Goal: Task Accomplishment & Management: Complete application form

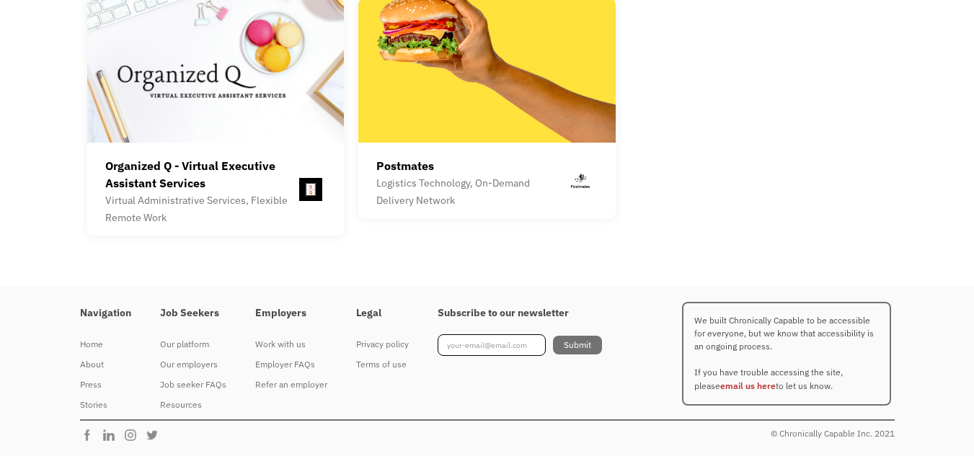
scroll to position [4327, 0]
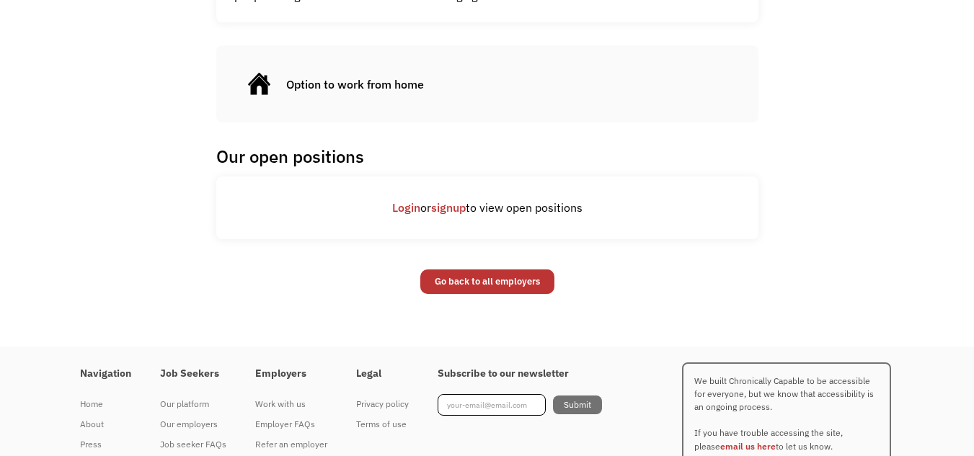
scroll to position [577, 0]
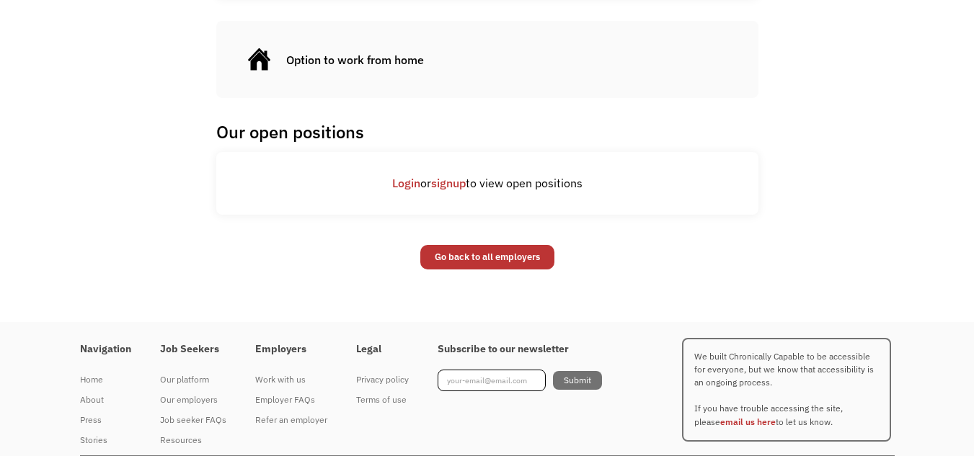
click at [392, 190] on link "Login" at bounding box center [406, 183] width 28 height 14
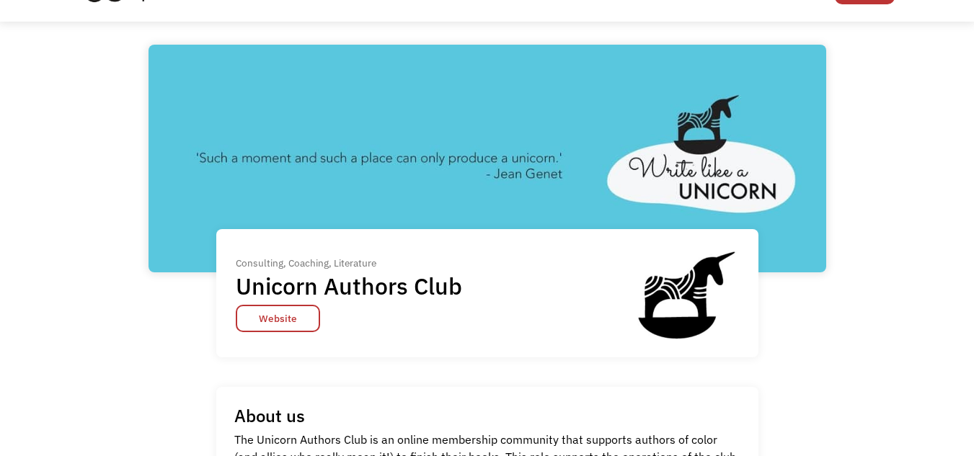
scroll to position [72, 0]
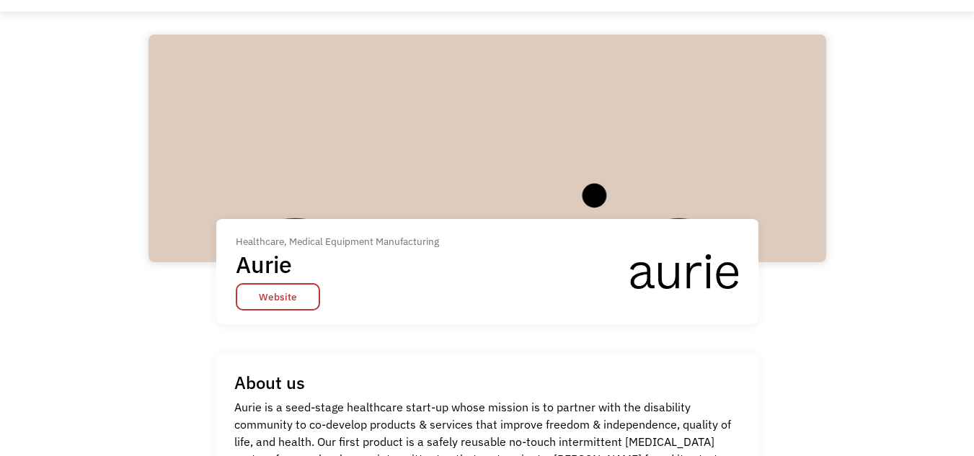
scroll to position [72, 0]
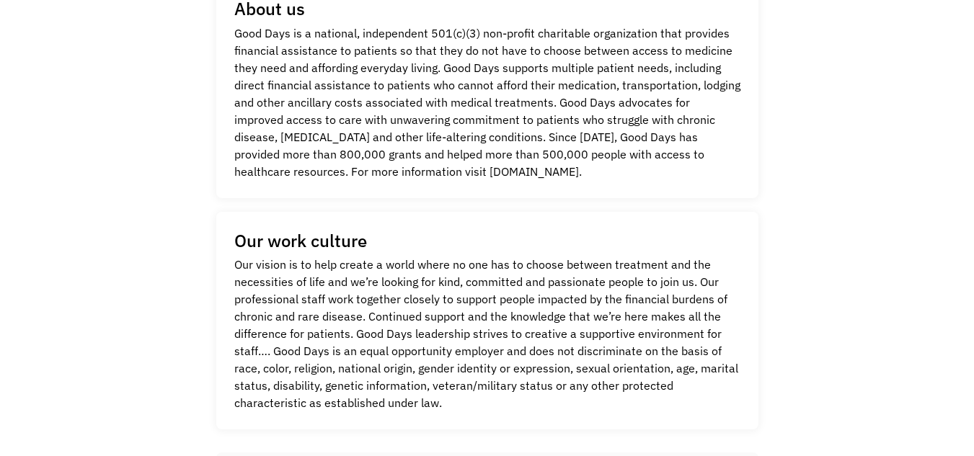
scroll to position [433, 0]
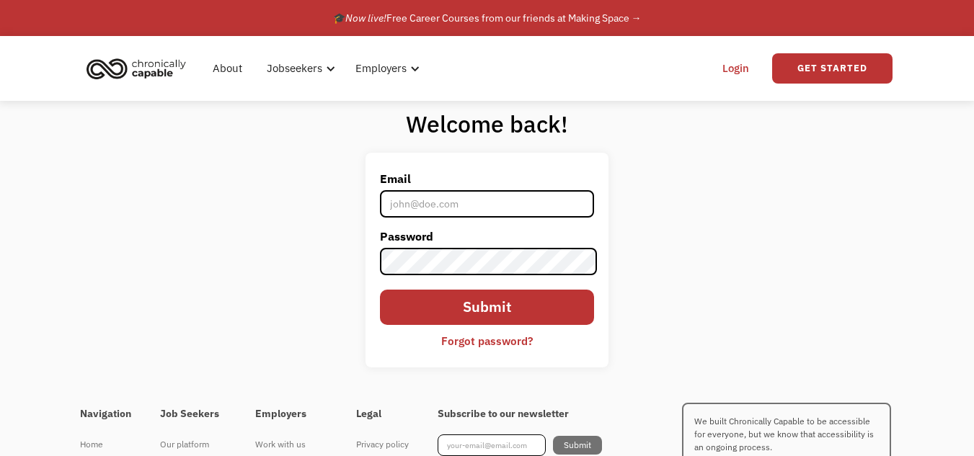
click at [407, 202] on input "Email" at bounding box center [487, 203] width 215 height 27
click at [832, 76] on link "Get Started" at bounding box center [832, 68] width 120 height 30
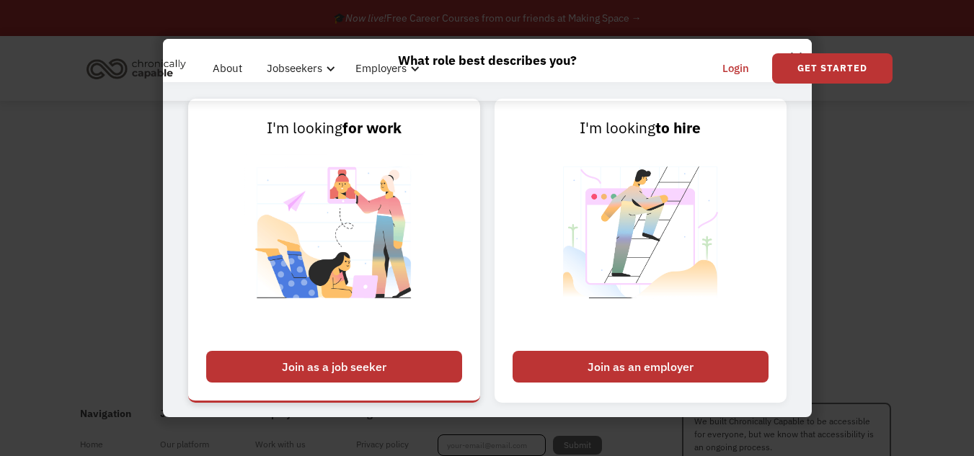
click at [445, 361] on div "Join as a job seeker" at bounding box center [334, 367] width 256 height 32
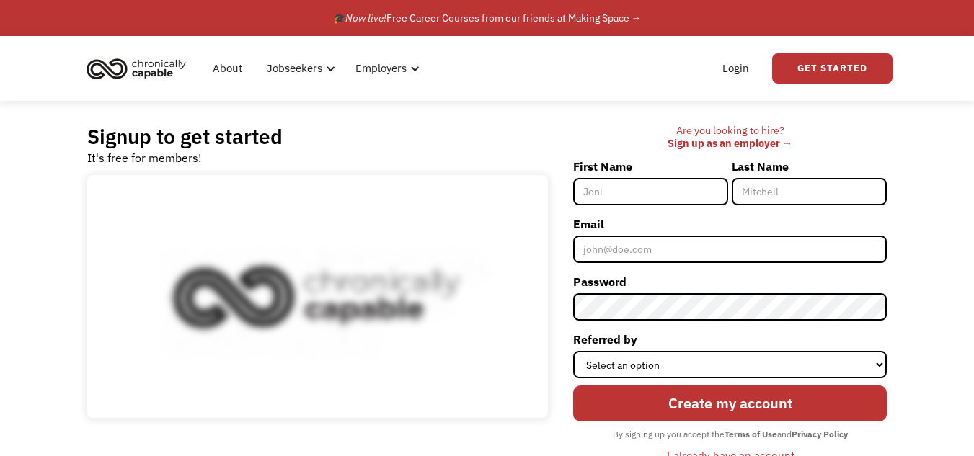
click at [611, 205] on input "First Name" at bounding box center [650, 191] width 155 height 27
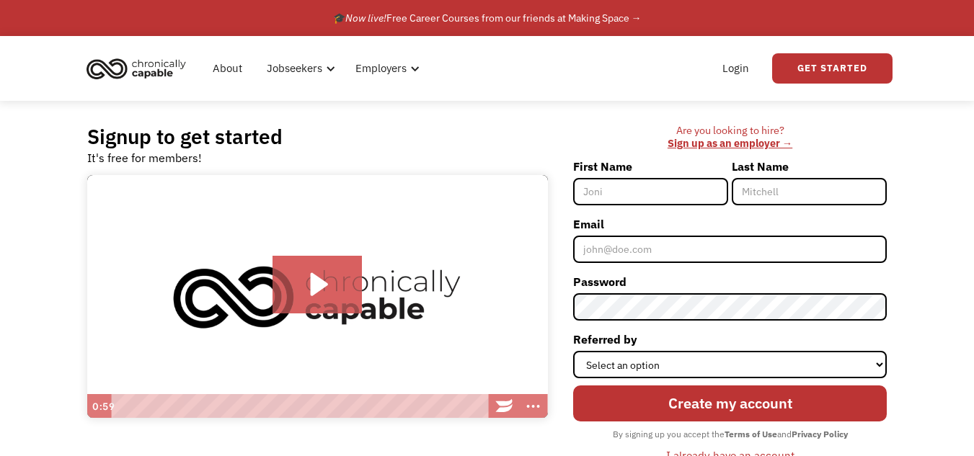
type input "[PERSON_NAME]"
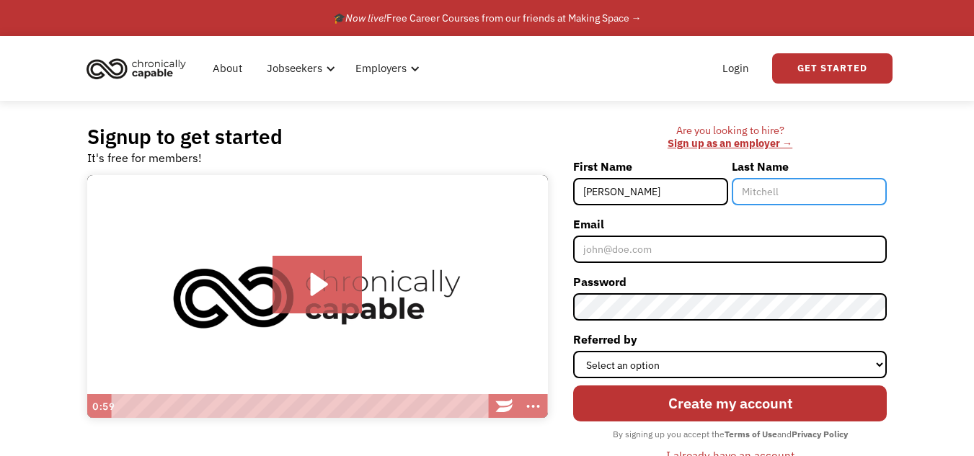
type input "[PERSON_NAME]"
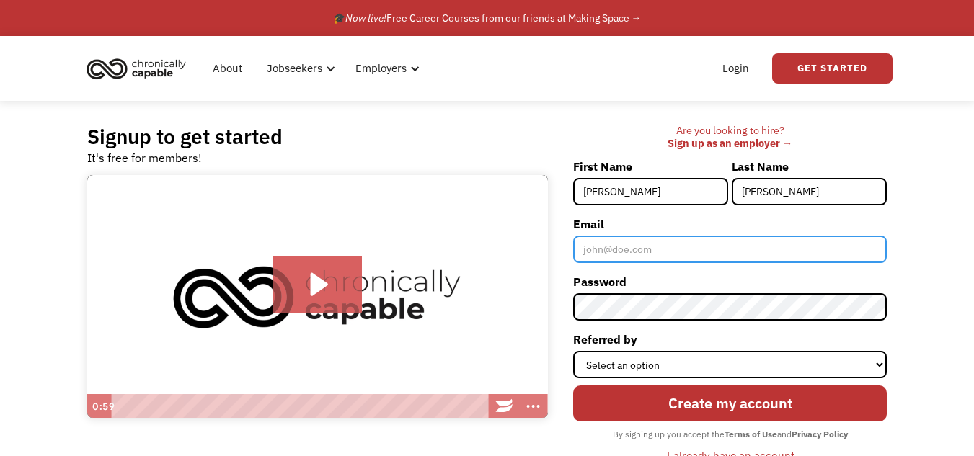
click at [653, 263] on input "Email" at bounding box center [730, 249] width 314 height 27
click at [645, 262] on input "Email" at bounding box center [730, 249] width 314 height 27
type input "[PERSON_NAME][EMAIL_ADDRESS][DOMAIN_NAME]"
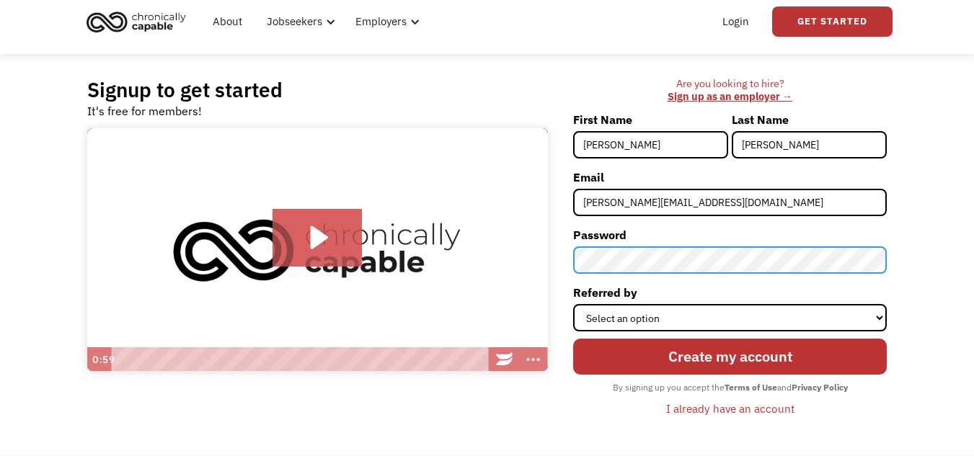
scroll to position [72, 0]
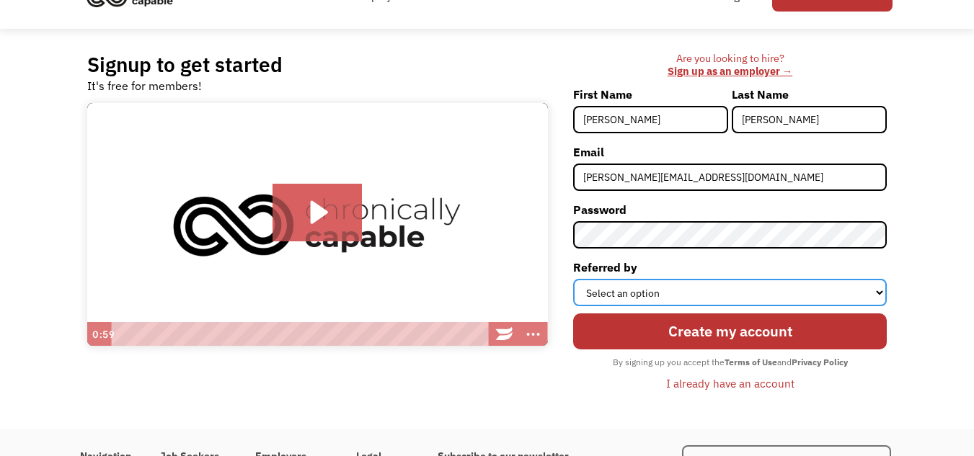
drag, startPoint x: 645, startPoint y: 312, endPoint x: 649, endPoint y: 331, distance: 19.1
click at [649, 306] on select "Select an option Instagram Facebook Twitter Search Engine News Article Word of …" at bounding box center [730, 292] width 314 height 27
click at [658, 306] on select "Select an option Instagram Facebook Twitter Search Engine News Article Word of …" at bounding box center [730, 292] width 314 height 27
select select "Search Engine"
click at [573, 306] on select "Select an option Instagram Facebook Twitter Search Engine News Article Word of …" at bounding box center [730, 292] width 314 height 27
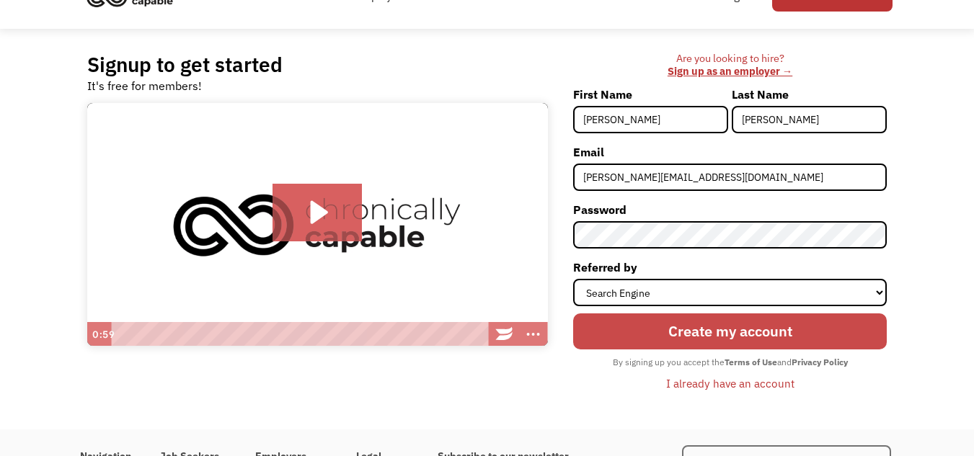
click at [751, 349] on input "Create my account" at bounding box center [730, 331] width 314 height 35
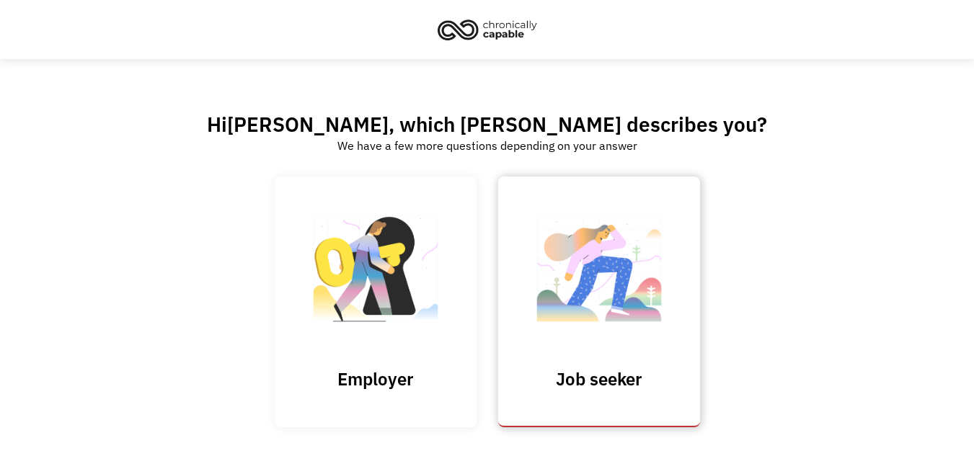
click at [629, 312] on img at bounding box center [599, 276] width 144 height 141
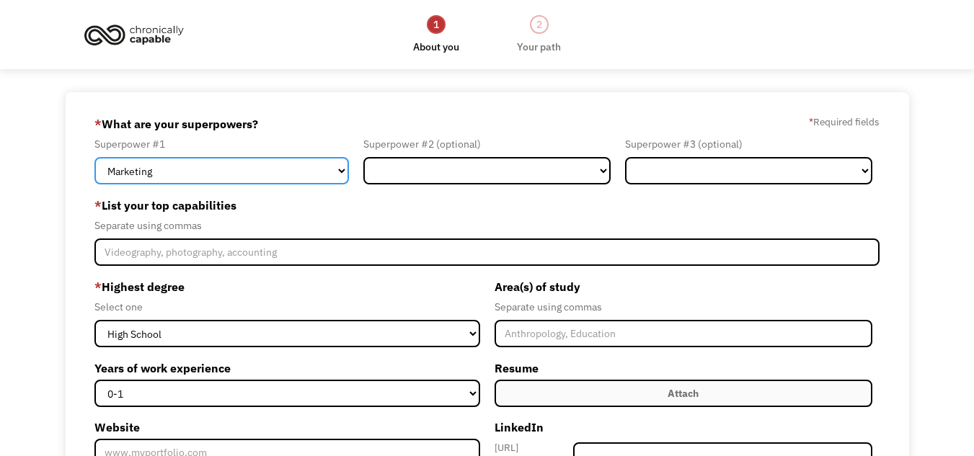
click at [242, 180] on select "Marketing Human Resources Finance Technology Operations Sales Industrial & Manu…" at bounding box center [221, 170] width 255 height 27
select select "Healthcare"
click at [94, 171] on select "Marketing Human Resources Finance Technology Operations Sales Industrial & Manu…" at bounding box center [221, 170] width 255 height 27
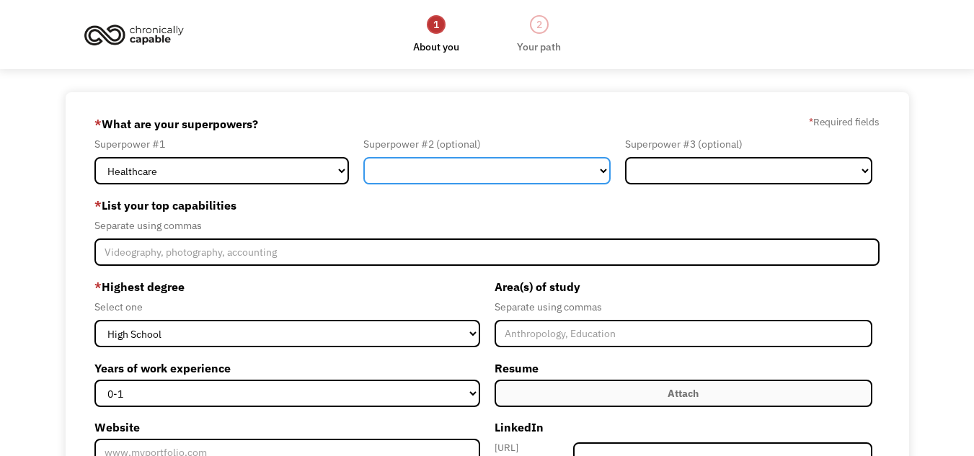
click at [475, 185] on select "Marketing Human Resources Finance Technology Operations Sales Industrial & Manu…" at bounding box center [486, 170] width 247 height 27
select select "Customer Service"
click at [363, 171] on select "Marketing Human Resources Finance Technology Operations Sales Industrial & Manu…" at bounding box center [486, 170] width 247 height 27
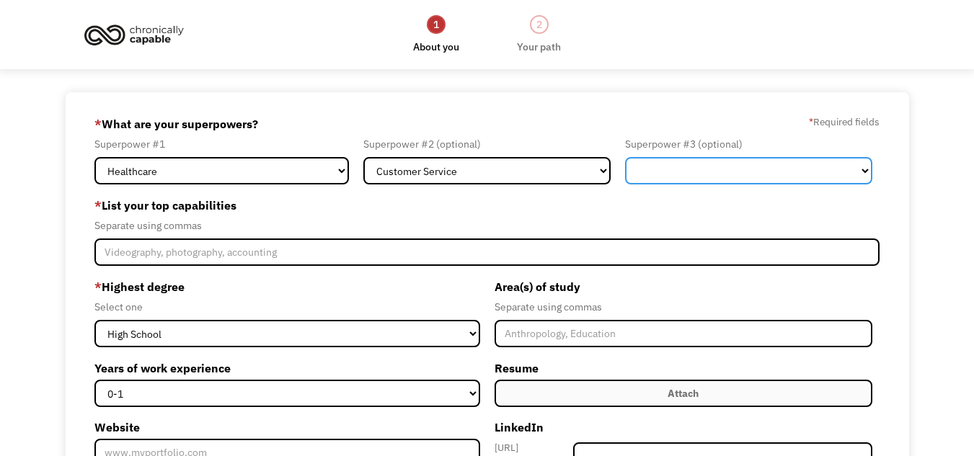
click at [741, 175] on select "Marketing Human Resources Finance Technology Operations Sales Industrial & Manu…" at bounding box center [748, 170] width 247 height 27
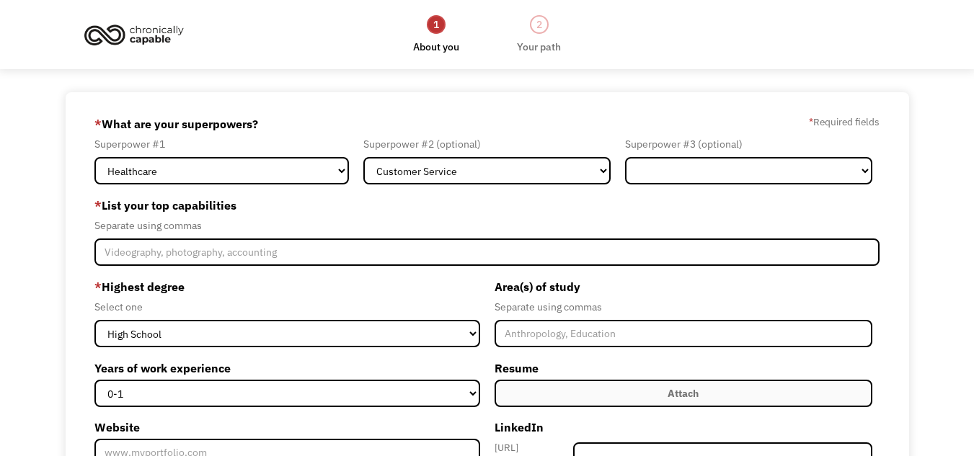
click at [546, 217] on label "* List your top capabilities" at bounding box center [486, 205] width 785 height 23
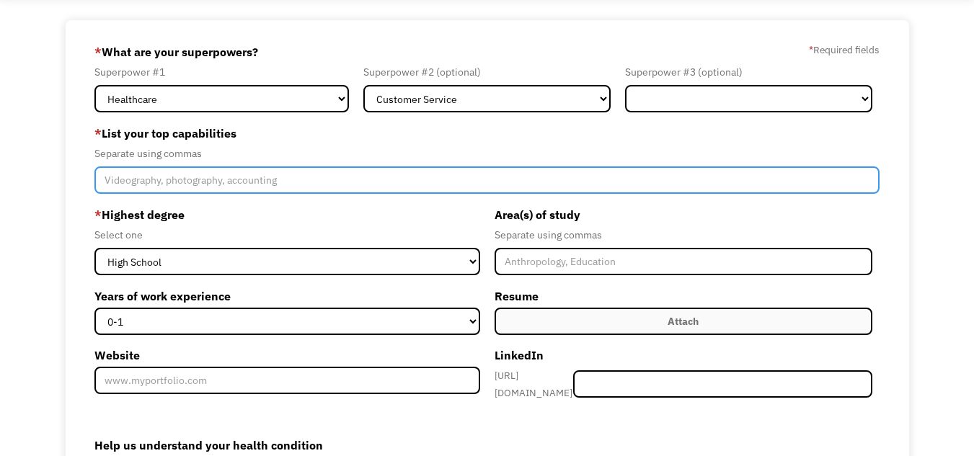
click at [239, 194] on input "Member-Create-Step1" at bounding box center [486, 180] width 785 height 27
click at [239, 194] on input "Certified Nursing Assistant, Organization, Kindness & compassion," at bounding box center [486, 180] width 785 height 27
click at [296, 194] on input "Certified Nursing Assistant, organization, Kindness & compassion," at bounding box center [486, 180] width 785 height 27
click at [423, 194] on input "Certified Nursing Assistant, organization, kindness & compassion," at bounding box center [486, 180] width 785 height 27
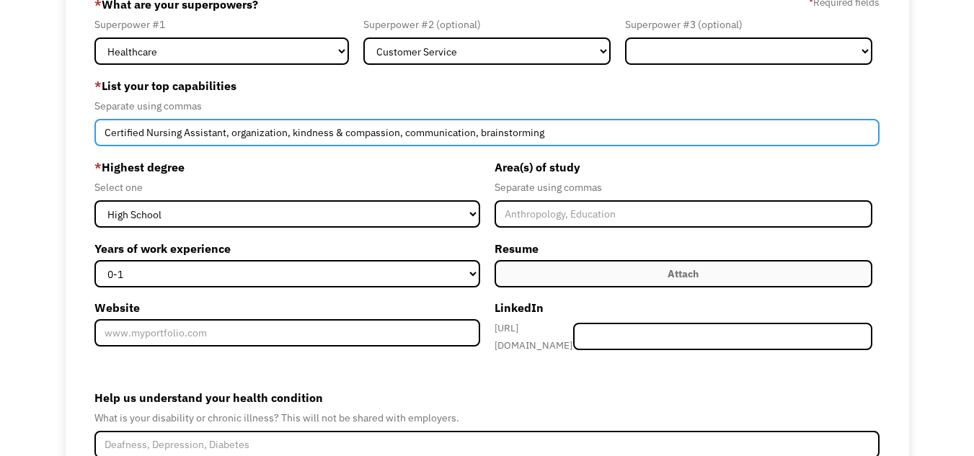
scroll to position [144, 0]
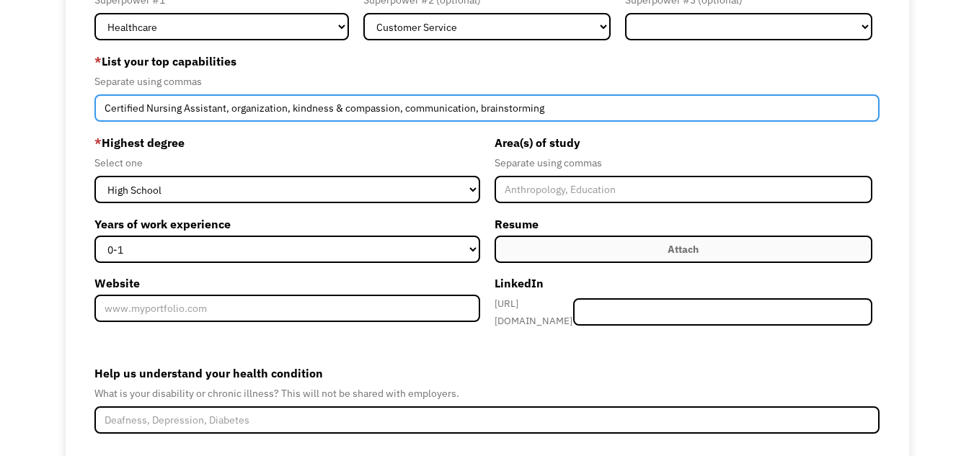
type input "Certified Nursing Assistant, organization, kindness & compassion, communication…"
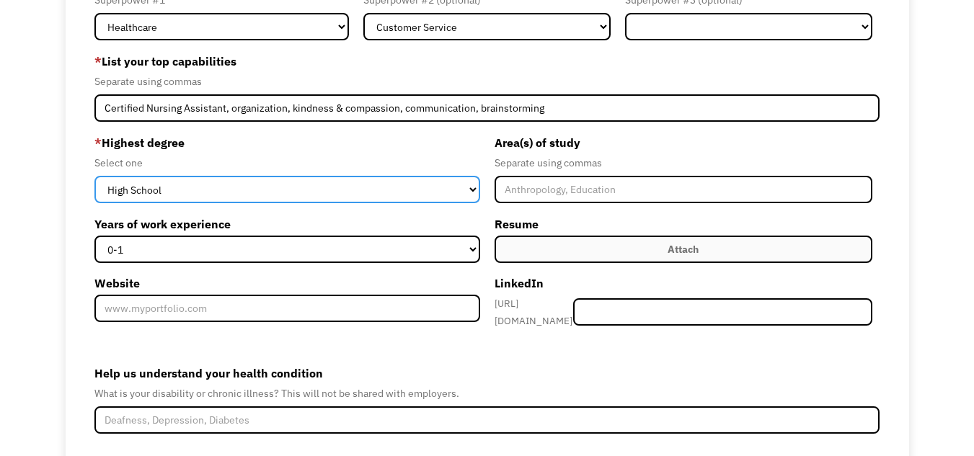
click at [392, 203] on select "High School Associates Bachelors Master's PhD" at bounding box center [286, 189] width 385 height 27
click at [94, 203] on select "High School Associates Bachelors Master's PhD" at bounding box center [286, 189] width 385 height 27
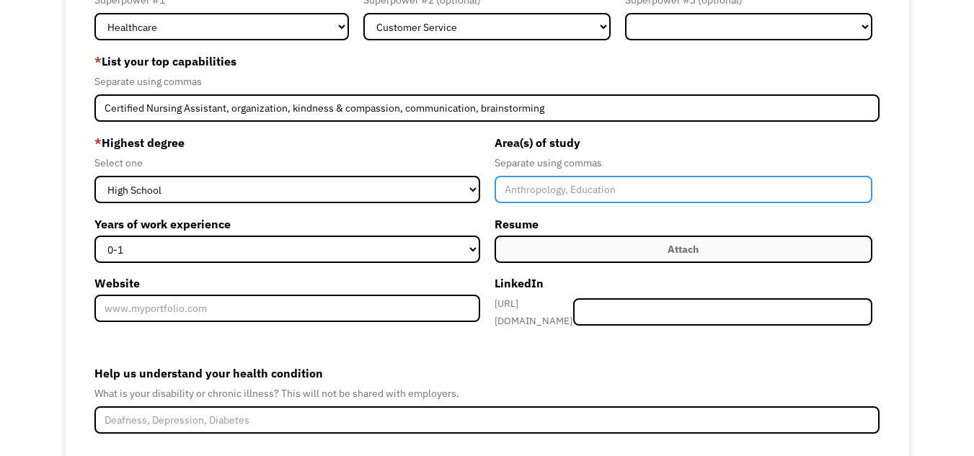
click at [570, 203] on input "Member-Create-Step1" at bounding box center [684, 189] width 378 height 27
type input "N"
type input "Pre-nursing"
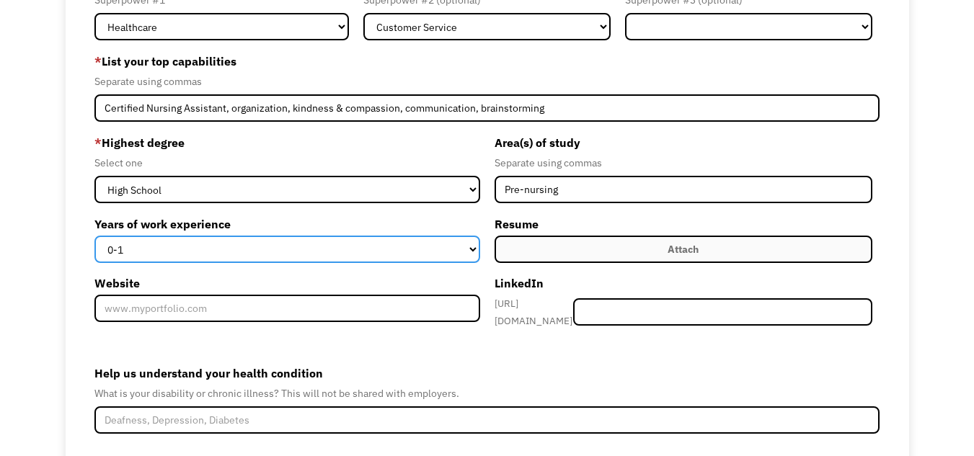
click at [366, 263] on select "0-1 2-4 5-10 11-15 15+" at bounding box center [286, 249] width 385 height 27
select select "5-10"
click at [94, 263] on select "0-1 2-4 5-10 11-15 15+" at bounding box center [286, 249] width 385 height 27
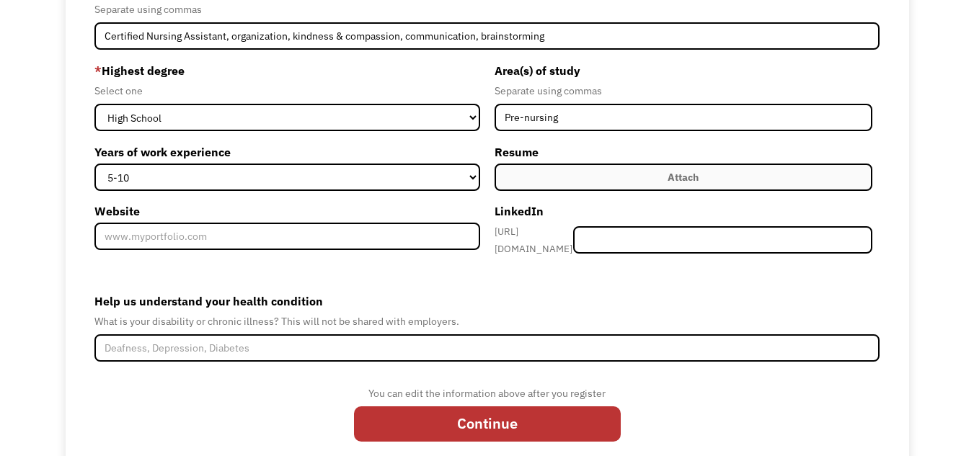
click at [655, 191] on label "Attach" at bounding box center [684, 177] width 378 height 27
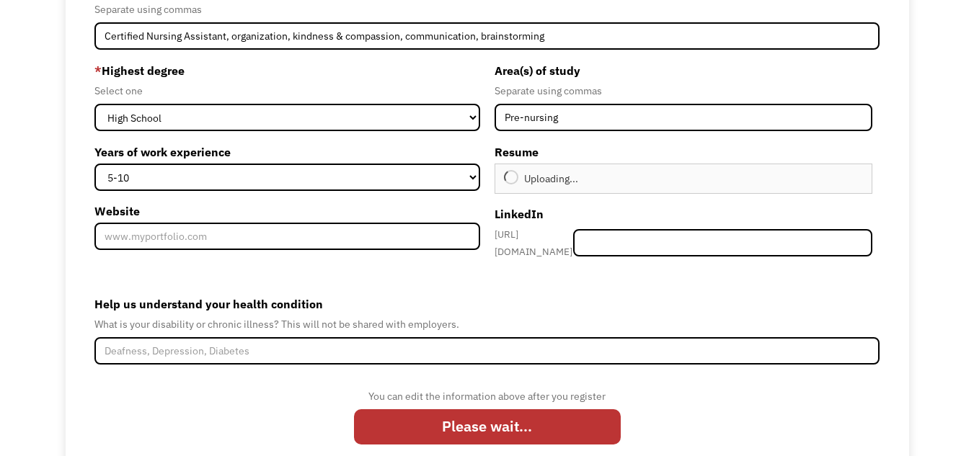
type input "Continue"
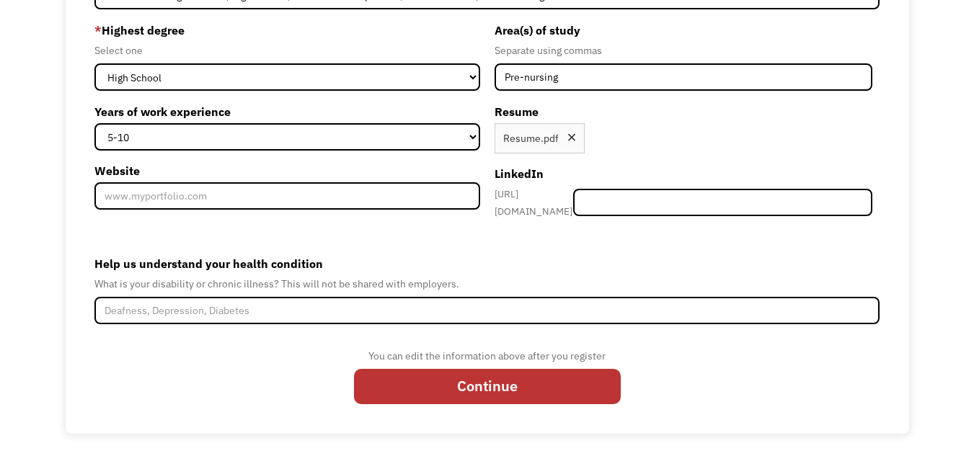
scroll to position [319, 0]
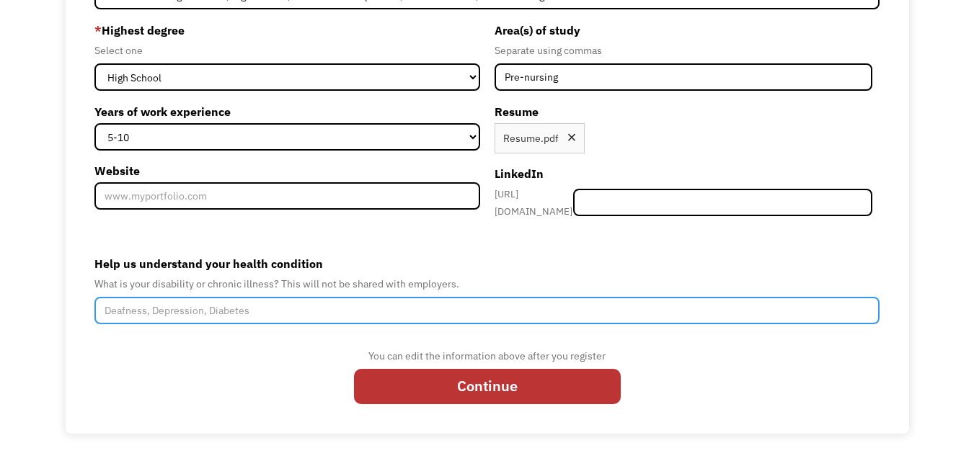
click at [420, 297] on input "Help us understand your health condition" at bounding box center [486, 310] width 785 height 27
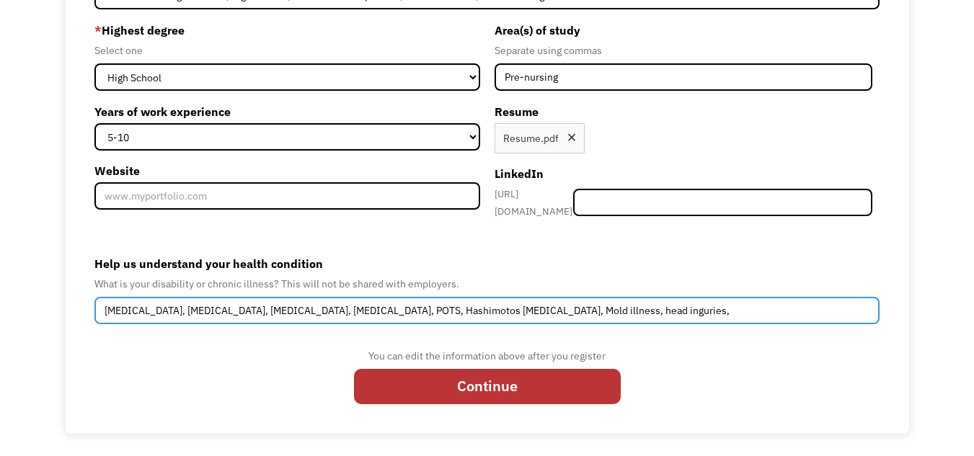
click at [531, 298] on input "Adhd, autism, fibromyalgia, lyme disease, POTS, Hashimotos Thyroiditis, Mold il…" at bounding box center [486, 310] width 785 height 27
click at [536, 303] on input "Adhd, autism, fibromyalgia, lyme disease, POTS, Hashimotos Thyroiditis, Mold il…" at bounding box center [486, 310] width 785 height 27
click at [555, 304] on input "Adhd, autism, fibromyalgia, lyme disease, POTS, Hashimotos Thyroiditis, Mold il…" at bounding box center [486, 310] width 785 height 27
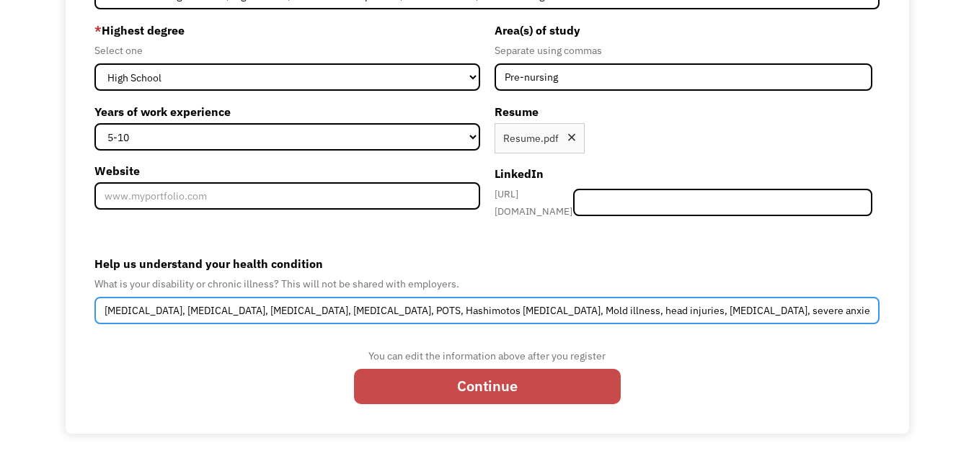
type input "Adhd, autism, fibromyalgia, lyme disease, POTS, Hashimotos Thyroiditis, Mold il…"
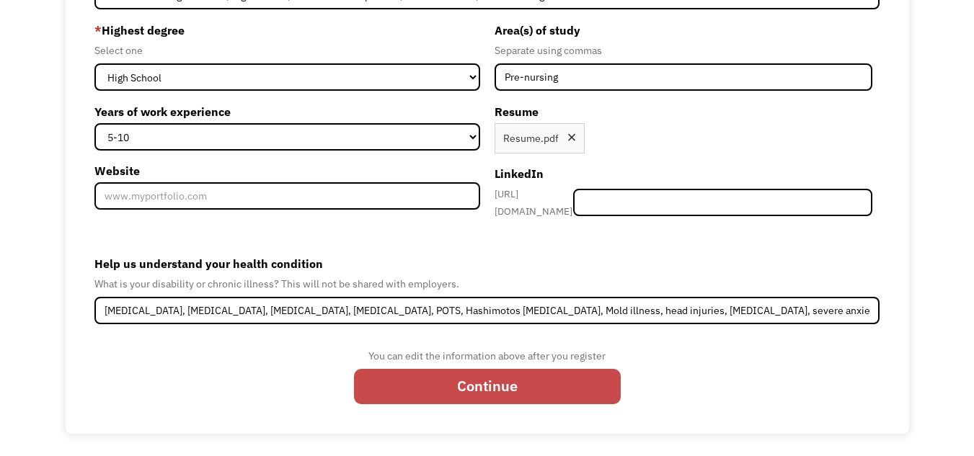
click at [600, 383] on input "Continue" at bounding box center [487, 386] width 267 height 35
type input "Please wait..."
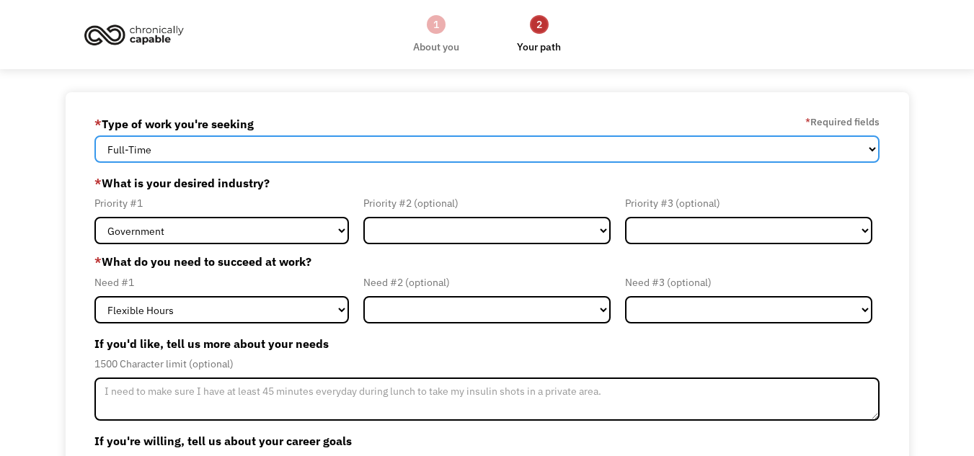
click at [251, 156] on select "Full-Time Part-Time Both Full-Time and Part-Time" at bounding box center [486, 149] width 785 height 27
select select "Both Full-Time and Part-Time"
click at [94, 145] on select "Full-Time Part-Time Both Full-Time and Part-Time" at bounding box center [486, 149] width 785 height 27
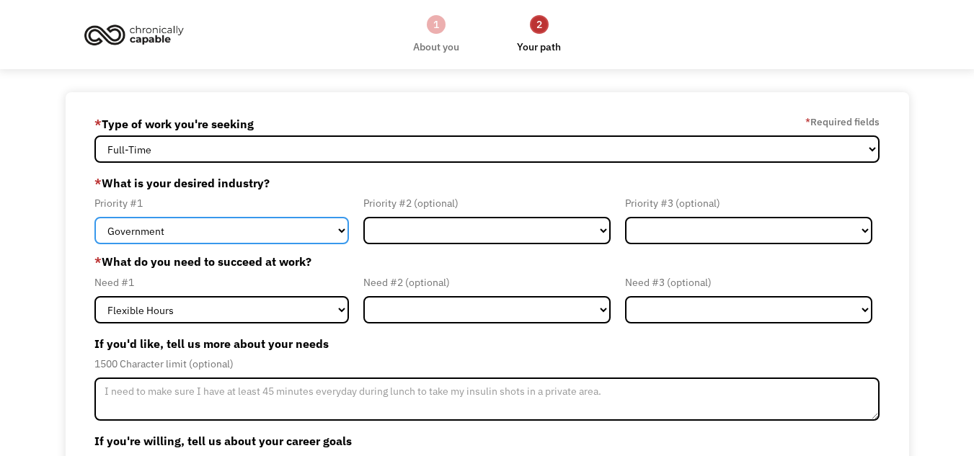
click at [235, 244] on select "Government Finance & Insurance Health & Social Care Tech & Engineering Creative…" at bounding box center [221, 230] width 255 height 27
select select "Health & Social Care"
click at [94, 237] on select "Government Finance & Insurance Health & Social Care Tech & Engineering Creative…" at bounding box center [221, 230] width 255 height 27
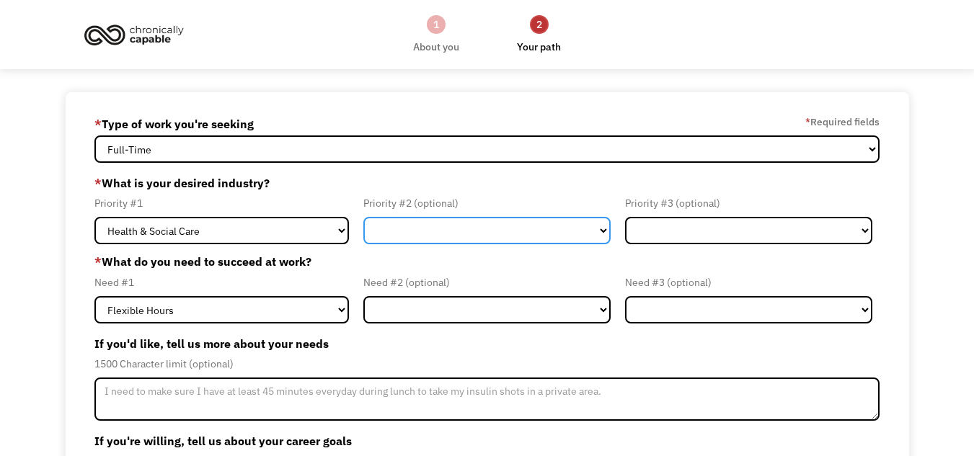
click at [468, 244] on select "Government Finance & Insurance Health & Social Care Tech & Engineering Creative…" at bounding box center [486, 230] width 247 height 27
select select "Creative & Design"
click at [363, 237] on select "Government Finance & Insurance Health & Social Care Tech & Engineering Creative…" at bounding box center [486, 230] width 247 height 27
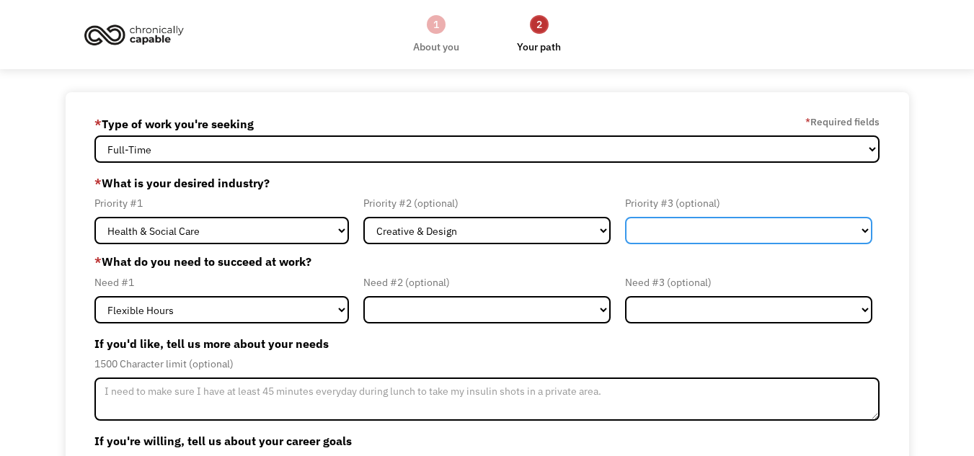
click at [693, 244] on select "Government Finance & Insurance Health & Social Care Tech & Engineering Creative…" at bounding box center [748, 230] width 247 height 27
select select "Education"
click at [625, 237] on select "Government Finance & Insurance Health & Social Care Tech & Engineering Creative…" at bounding box center [748, 230] width 247 height 27
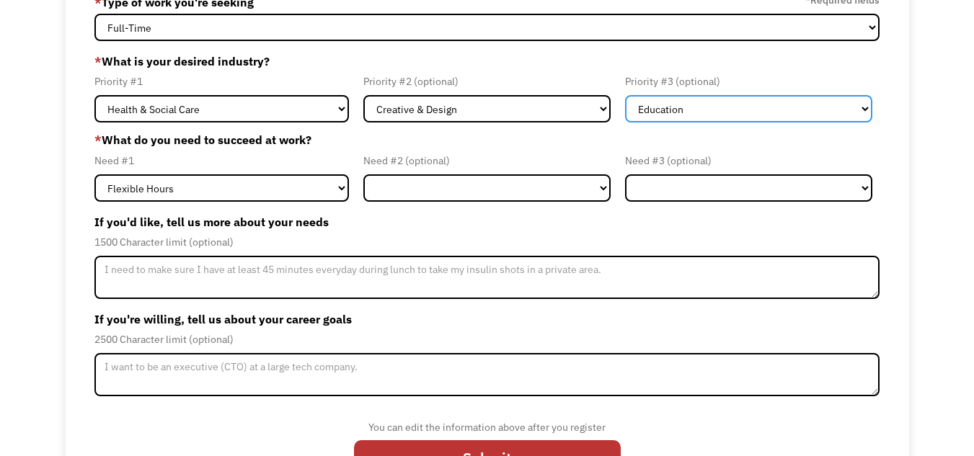
scroll to position [144, 0]
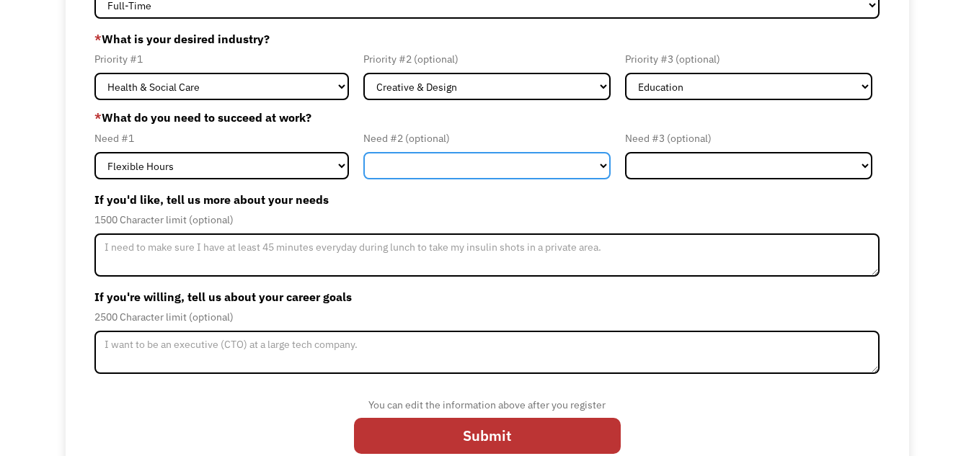
click at [392, 180] on select "Flexible Hours Remote Work Service Animal On-site Accommodations Visual Support…" at bounding box center [486, 165] width 247 height 27
select select "On-site Accommodations"
click at [363, 180] on select "Flexible Hours Remote Work Service Animal On-site Accommodations Visual Support…" at bounding box center [486, 165] width 247 height 27
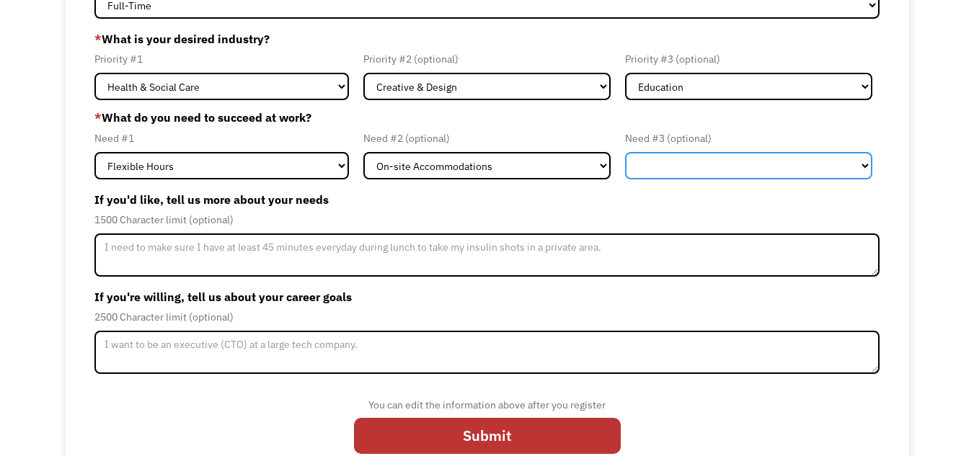
click at [666, 180] on select "Flexible Hours Remote Work Service Animal On-site Accommodations Visual Support…" at bounding box center [748, 165] width 247 height 27
select select "Remote Work"
click at [625, 180] on select "Flexible Hours Remote Work Service Animal On-site Accommodations Visual Support…" at bounding box center [748, 165] width 247 height 27
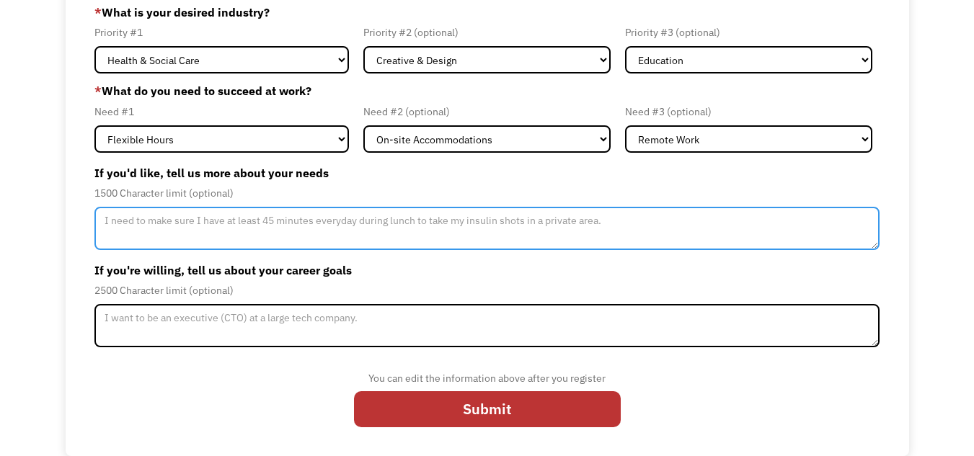
click at [378, 220] on textarea "Member-Update-Form-Step2" at bounding box center [486, 228] width 785 height 43
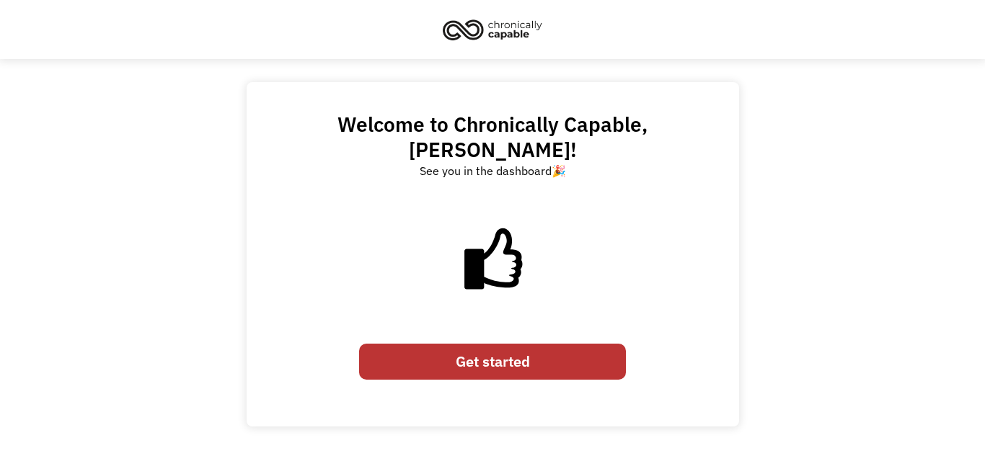
click at [539, 353] on link "Get started" at bounding box center [492, 361] width 267 height 35
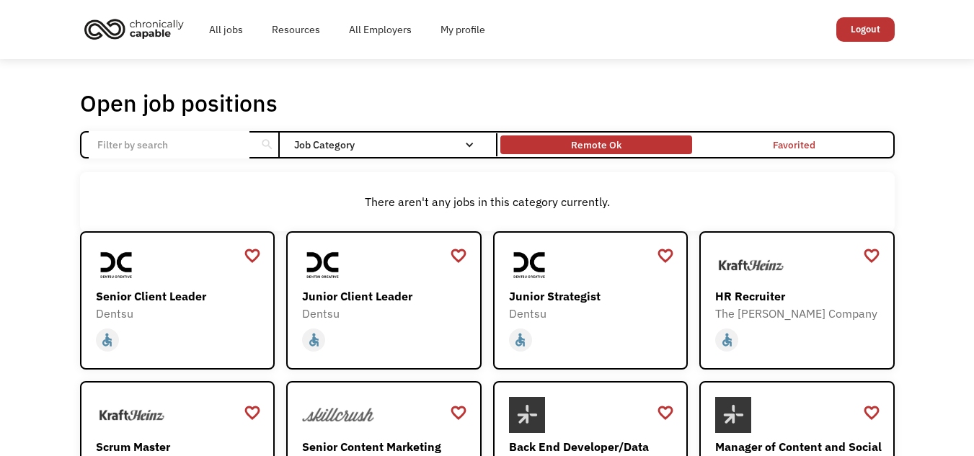
click at [586, 154] on div "Remote Ok" at bounding box center [596, 144] width 50 height 17
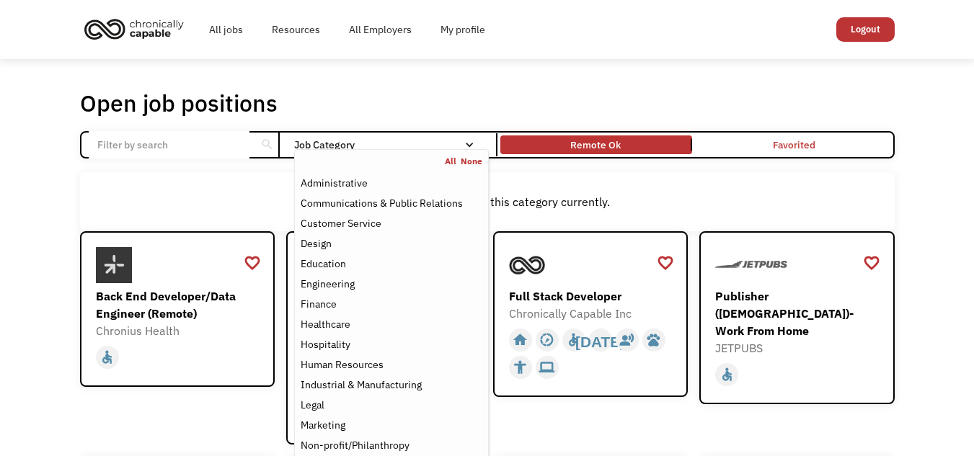
click at [425, 150] on div "Job Category" at bounding box center [391, 145] width 194 height 10
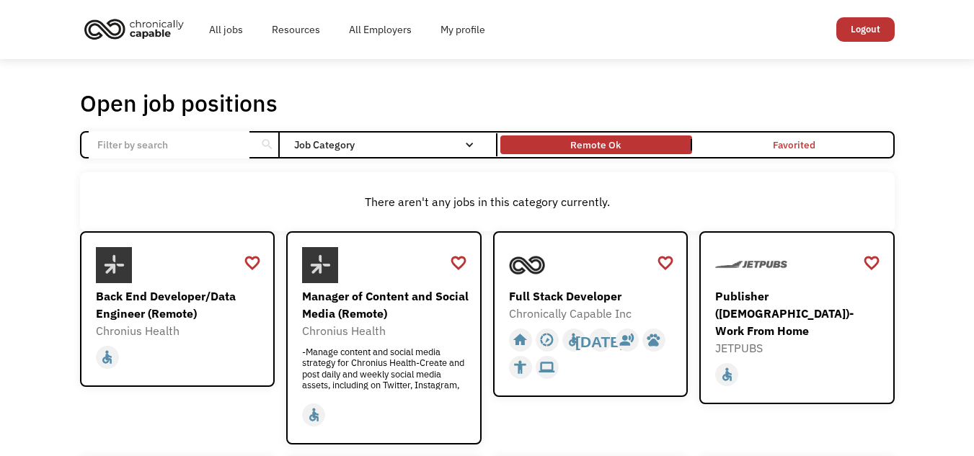
click at [425, 150] on div "Job Category" at bounding box center [391, 145] width 194 height 10
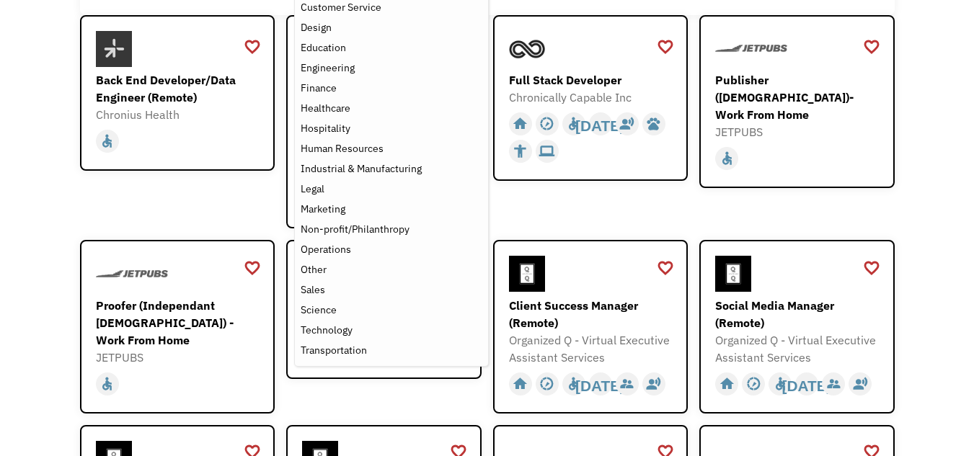
scroll to position [144, 0]
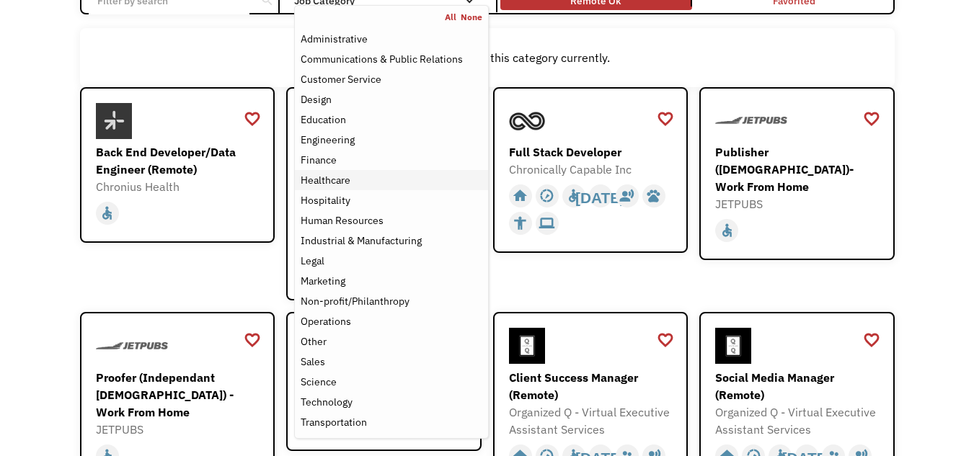
click at [373, 189] on div "Healthcare" at bounding box center [391, 180] width 181 height 17
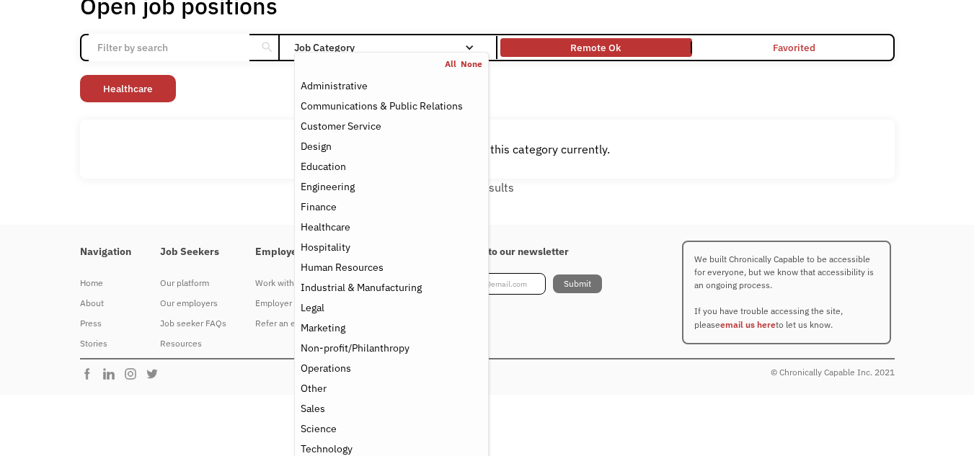
scroll to position [72, 0]
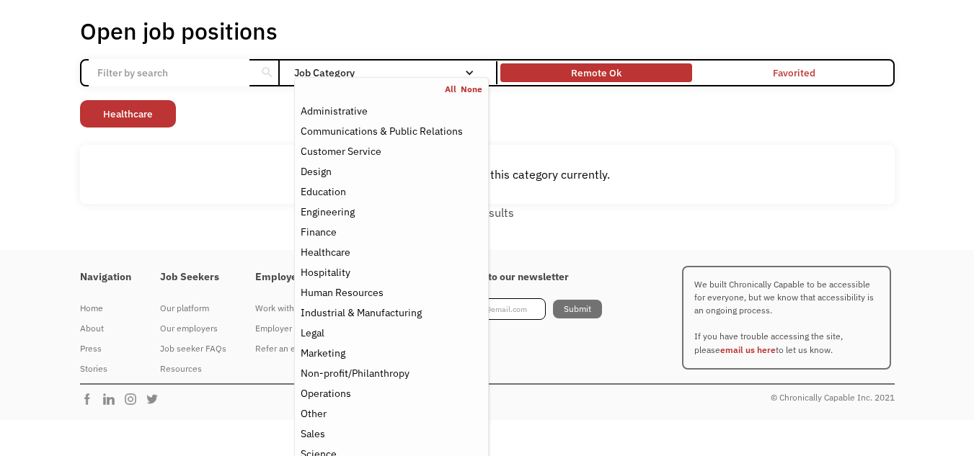
click at [573, 81] on div "Remote Ok" at bounding box center [596, 72] width 50 height 17
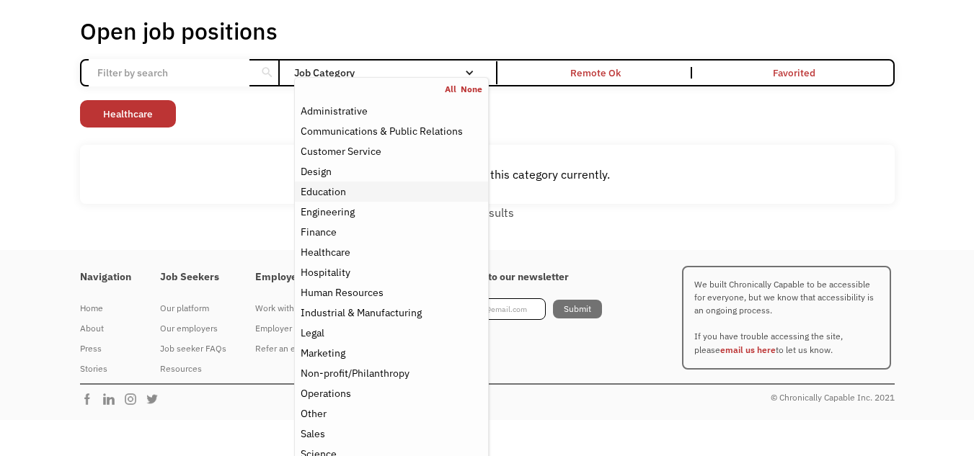
click at [367, 200] on div "Education" at bounding box center [391, 191] width 181 height 17
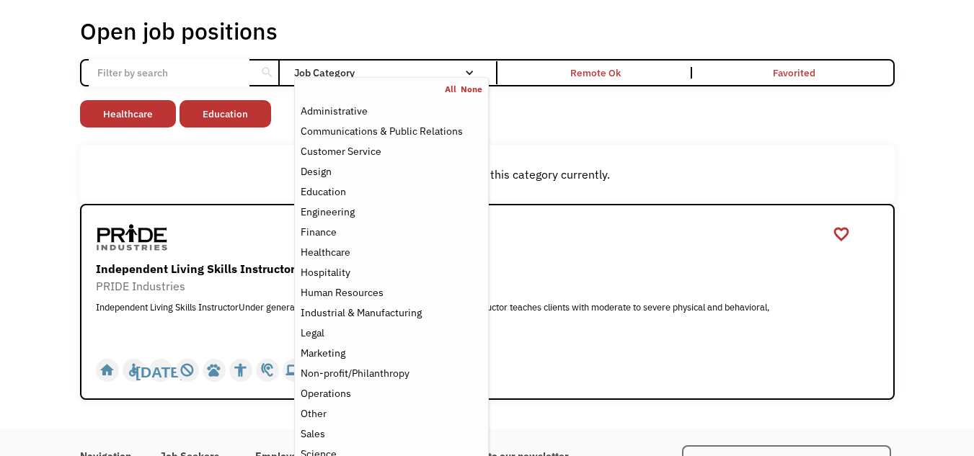
click at [611, 151] on div "Open job positions You have X liked items Search search Filter by category Admi…" at bounding box center [487, 209] width 815 height 384
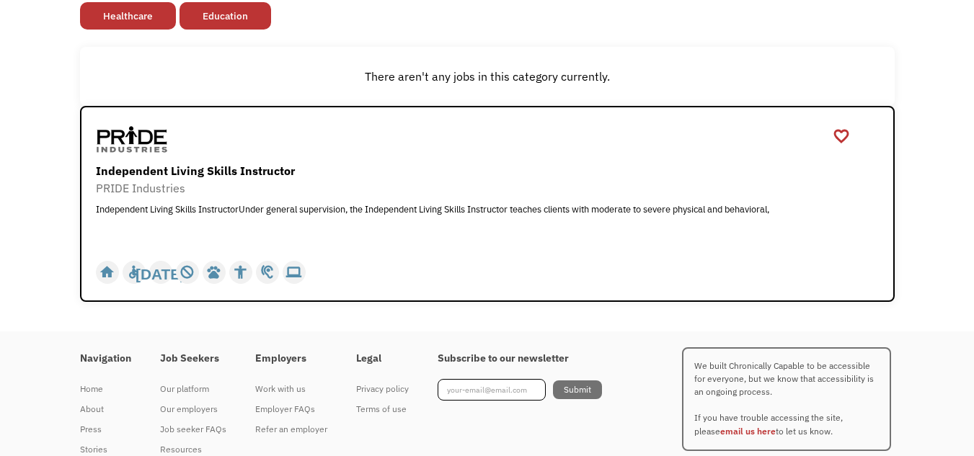
scroll to position [144, 0]
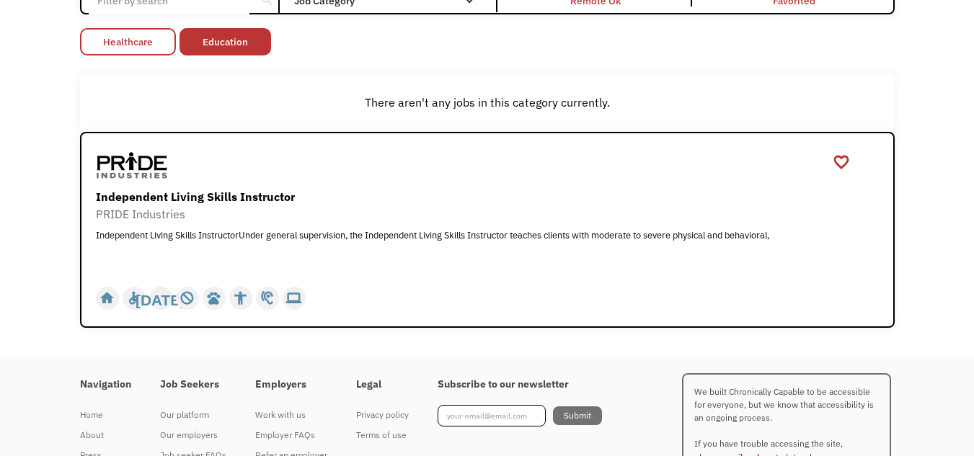
click at [159, 56] on link "Healthcare" at bounding box center [128, 41] width 96 height 27
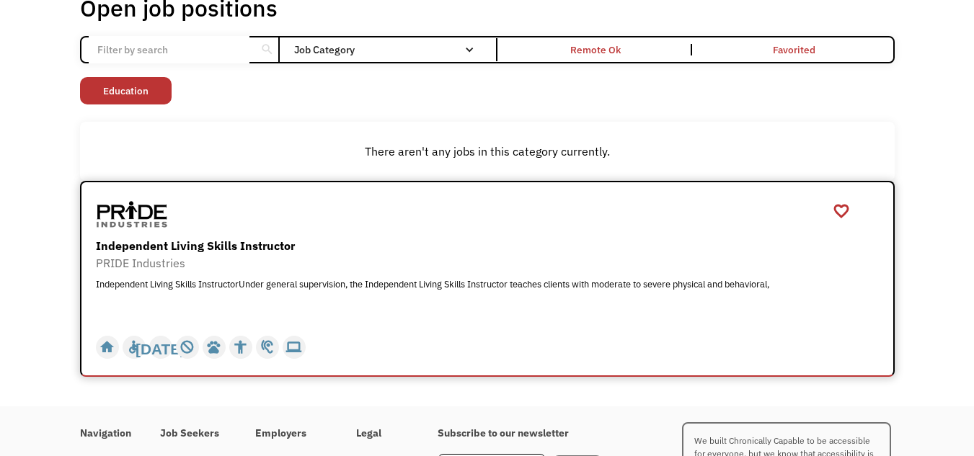
scroll to position [72, 0]
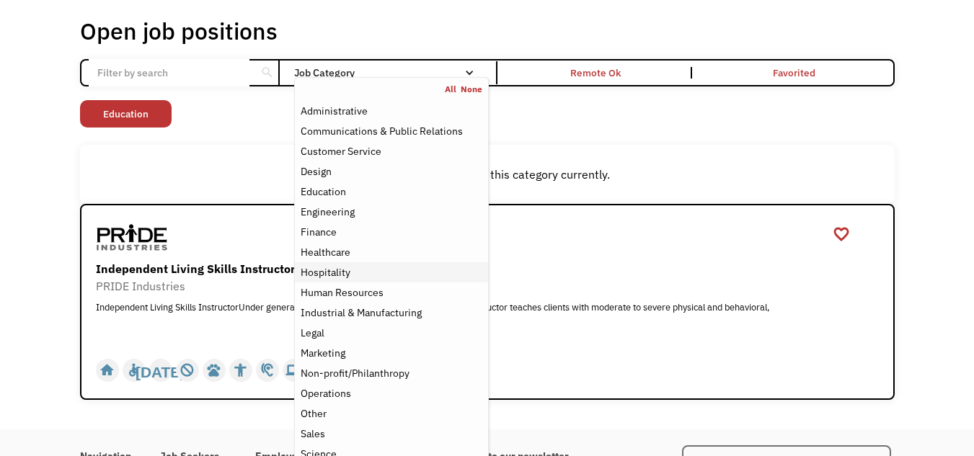
click at [363, 281] on div "Hospitality" at bounding box center [391, 272] width 181 height 17
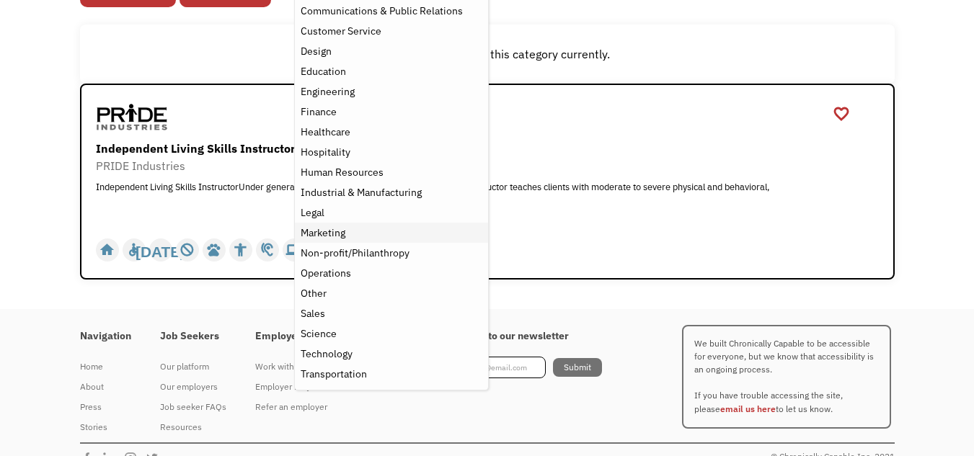
scroll to position [216, 0]
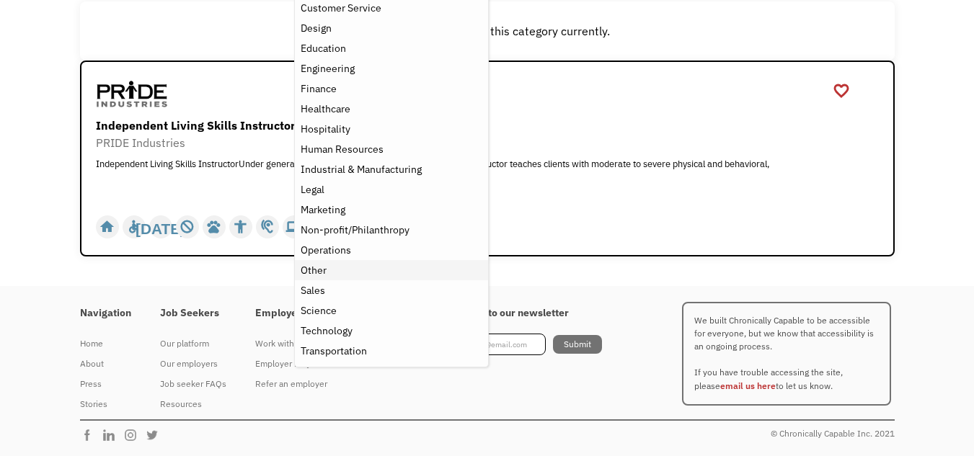
click at [362, 279] on div "Other" at bounding box center [391, 270] width 181 height 17
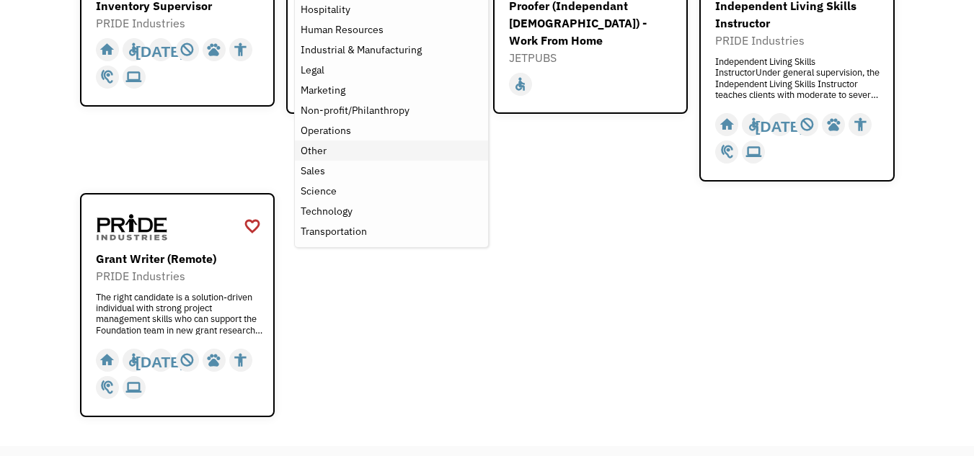
scroll to position [361, 0]
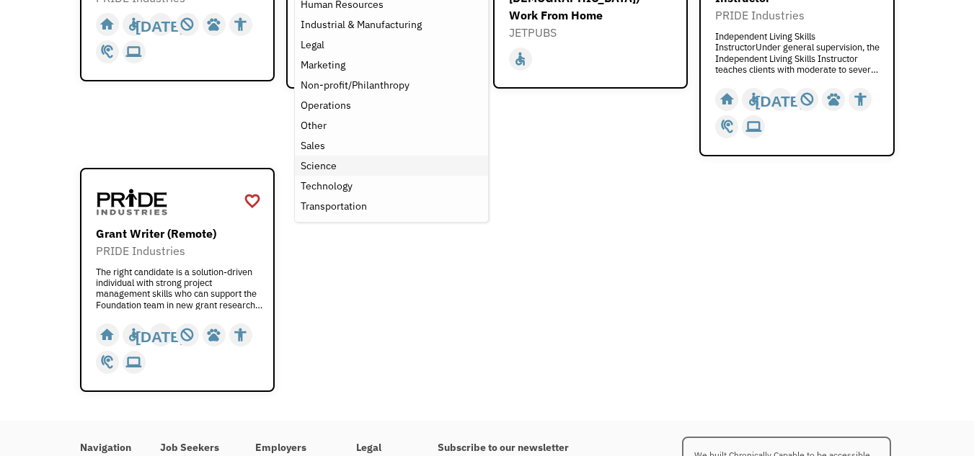
click at [337, 175] on div "Science" at bounding box center [319, 165] width 36 height 17
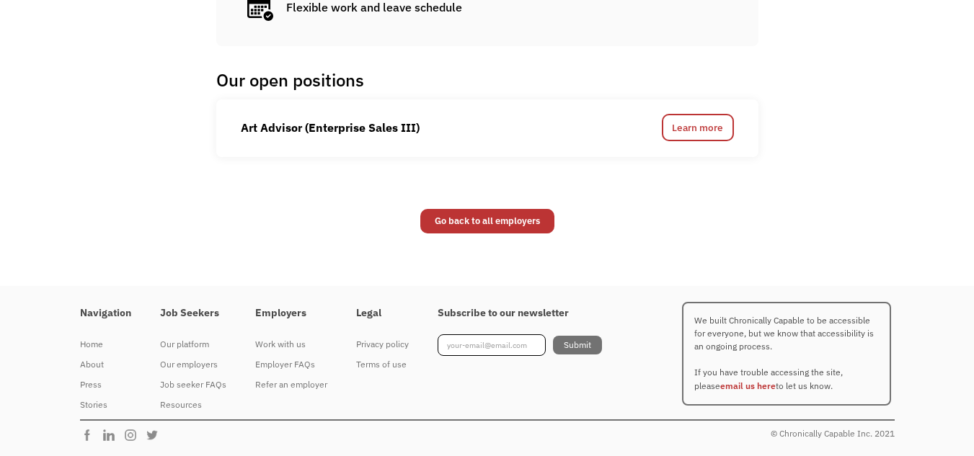
scroll to position [865, 0]
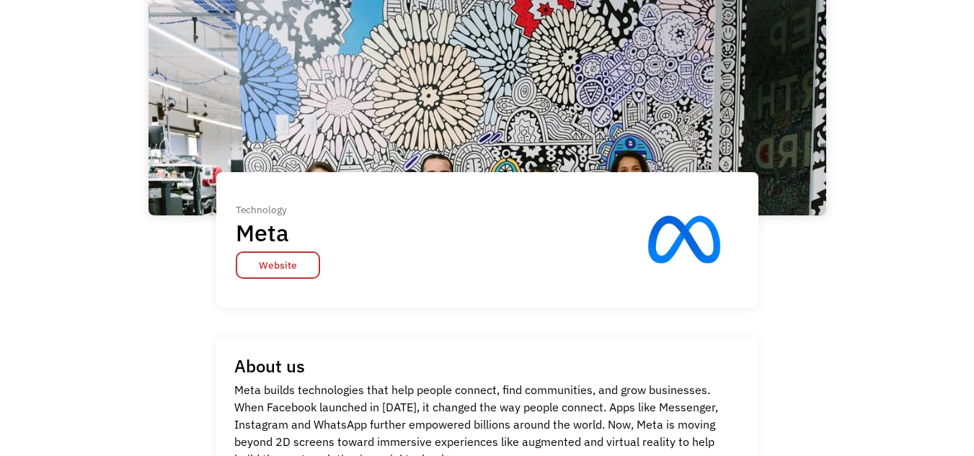
scroll to position [72, 0]
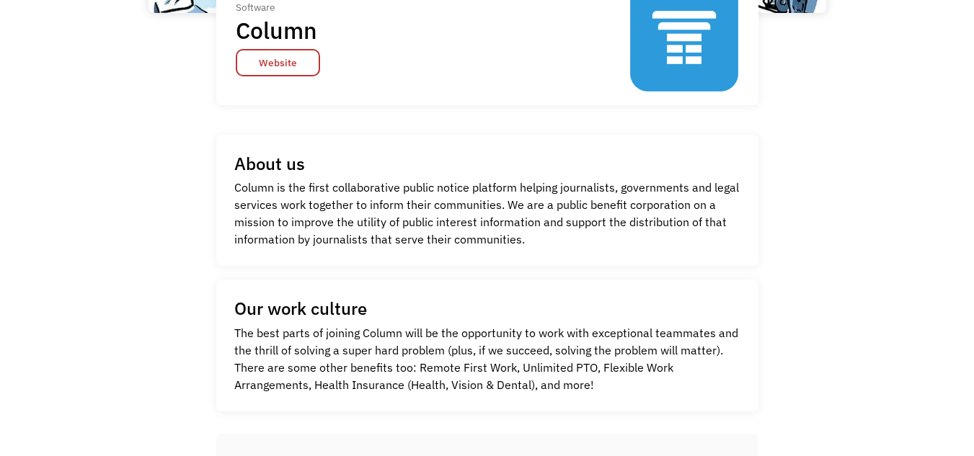
scroll to position [288, 0]
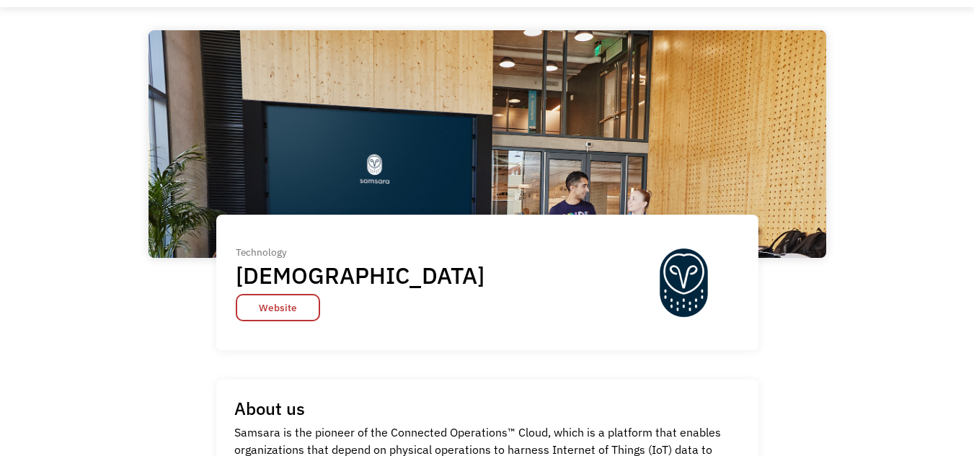
scroll to position [216, 0]
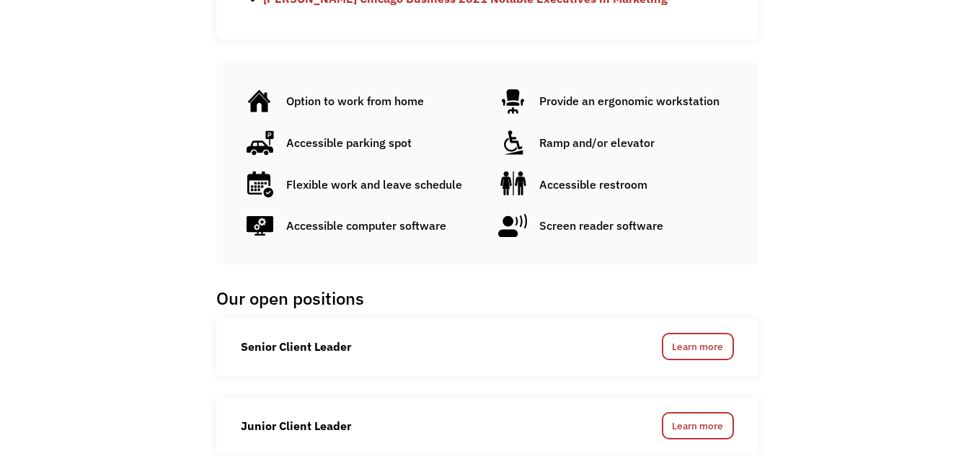
scroll to position [1226, 0]
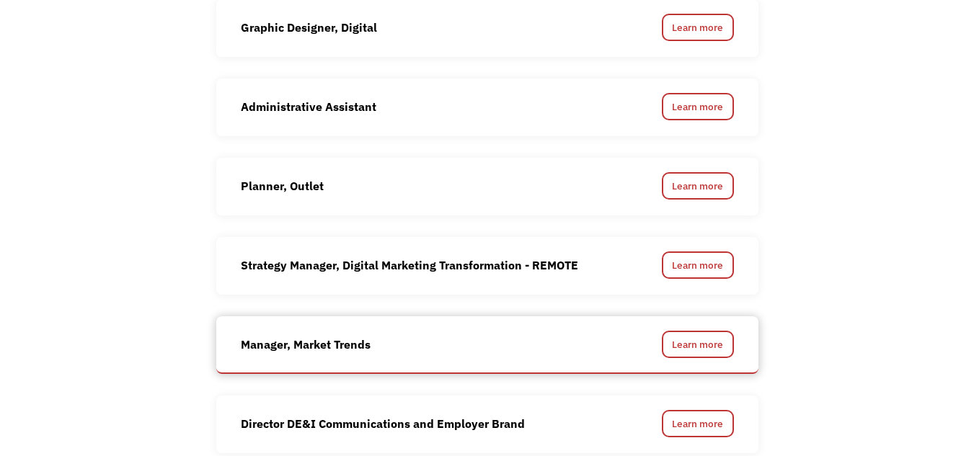
scroll to position [1010, 0]
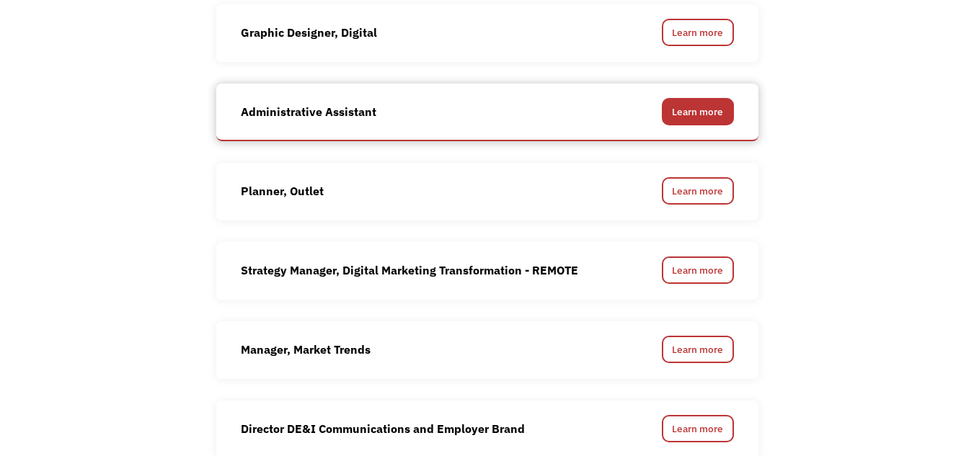
click at [694, 125] on link "Learn more" at bounding box center [698, 111] width 72 height 27
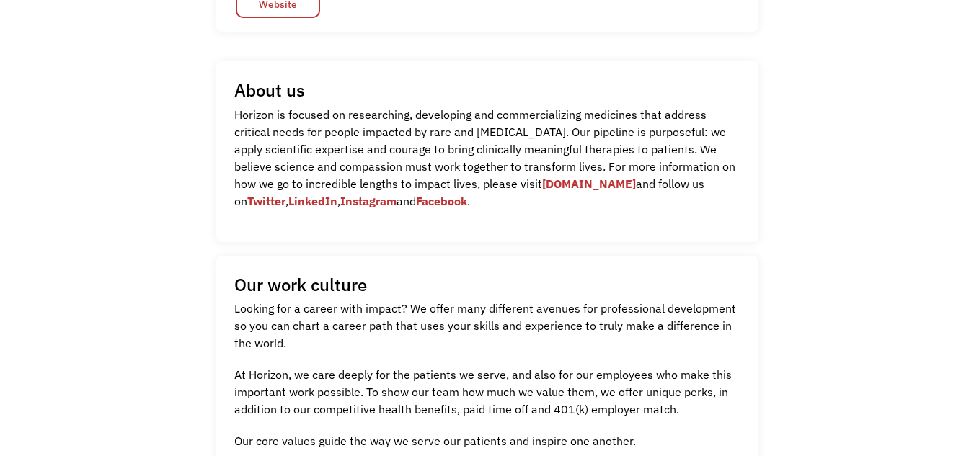
scroll to position [216, 0]
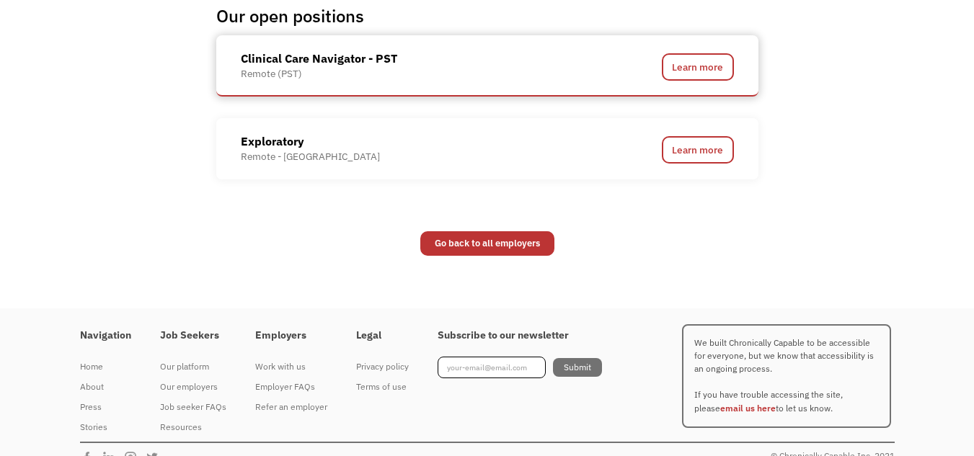
scroll to position [865, 0]
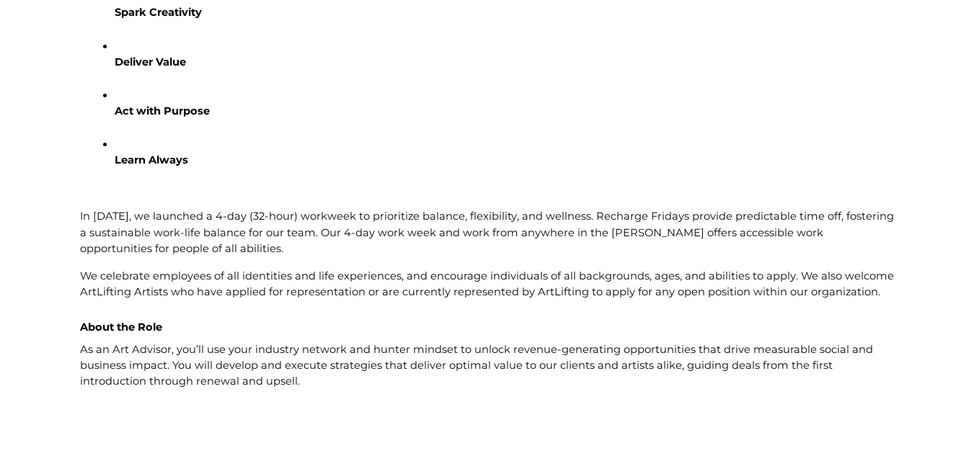
scroll to position [721, 0]
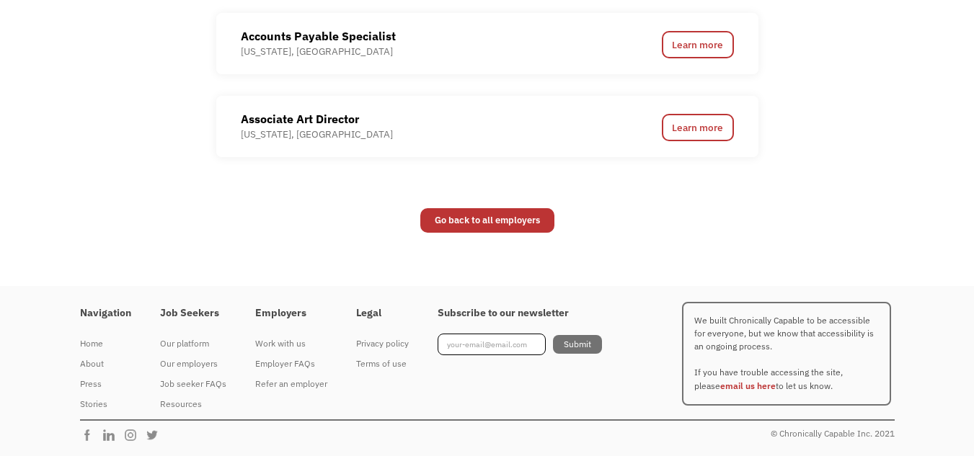
scroll to position [1731, 0]
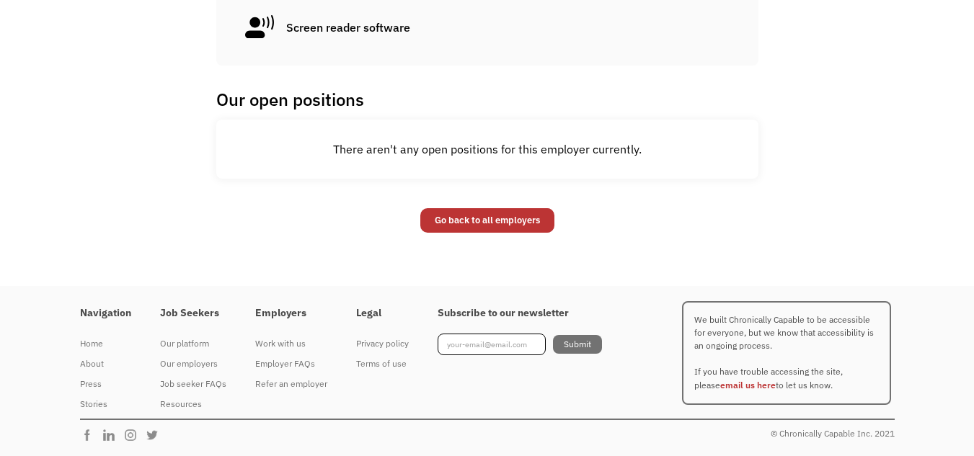
scroll to position [1010, 0]
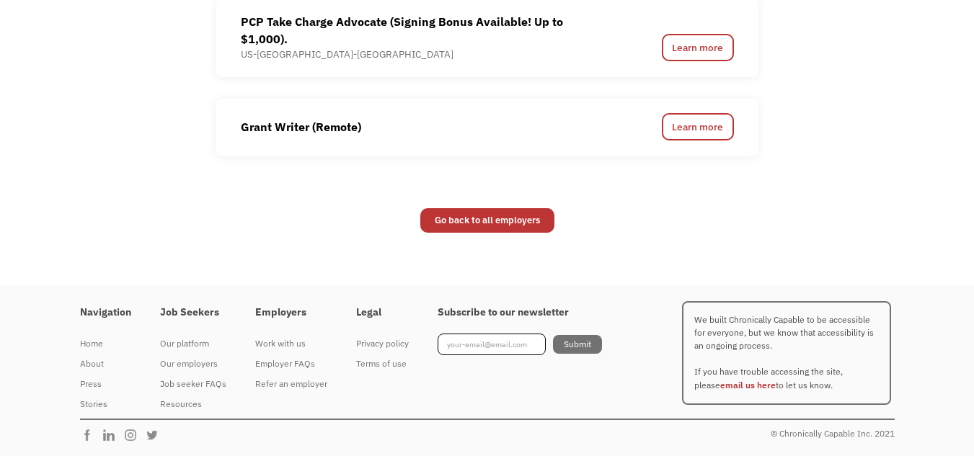
scroll to position [1947, 0]
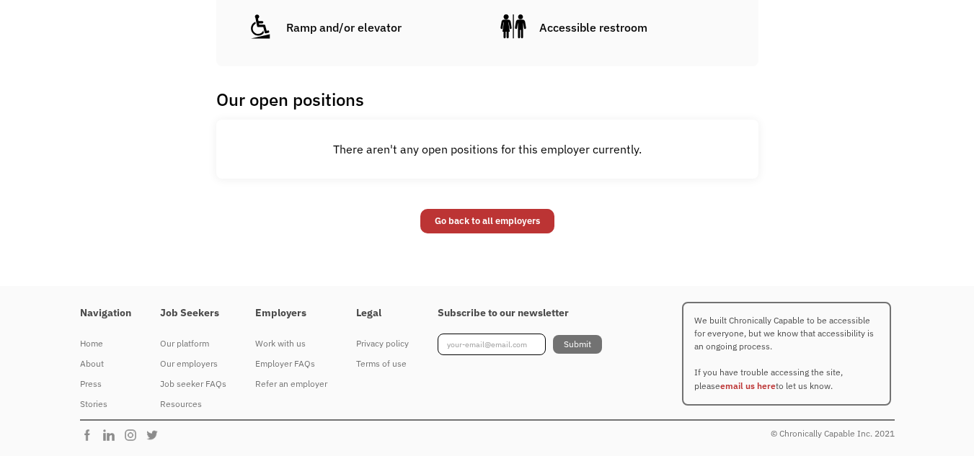
scroll to position [1082, 0]
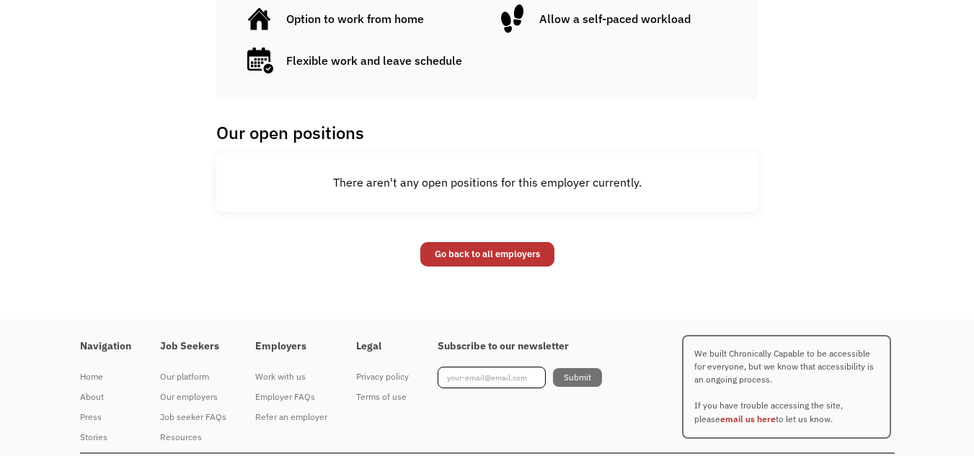
scroll to position [876, 0]
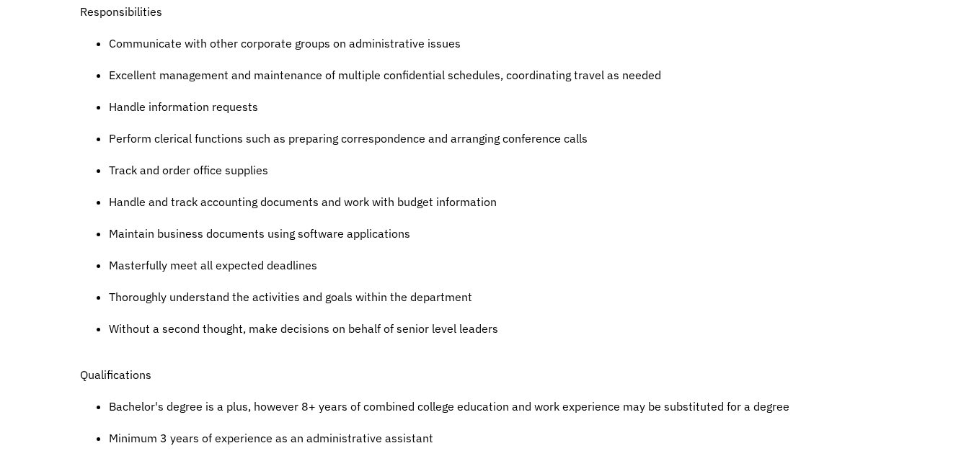
scroll to position [721, 0]
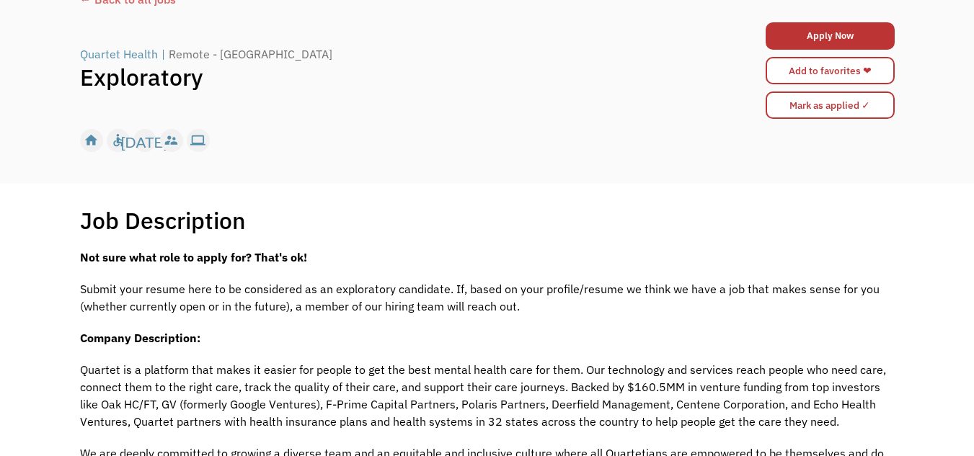
scroll to position [72, 0]
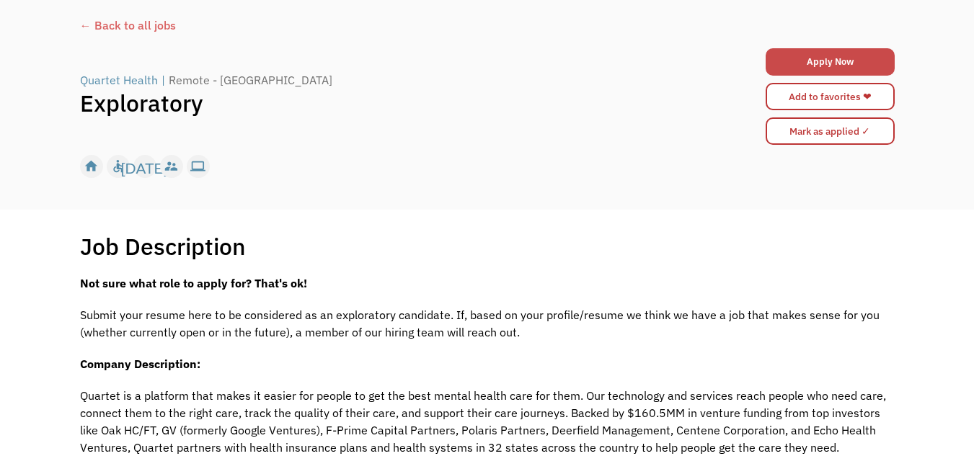
click at [794, 73] on link "Apply Now" at bounding box center [830, 61] width 129 height 27
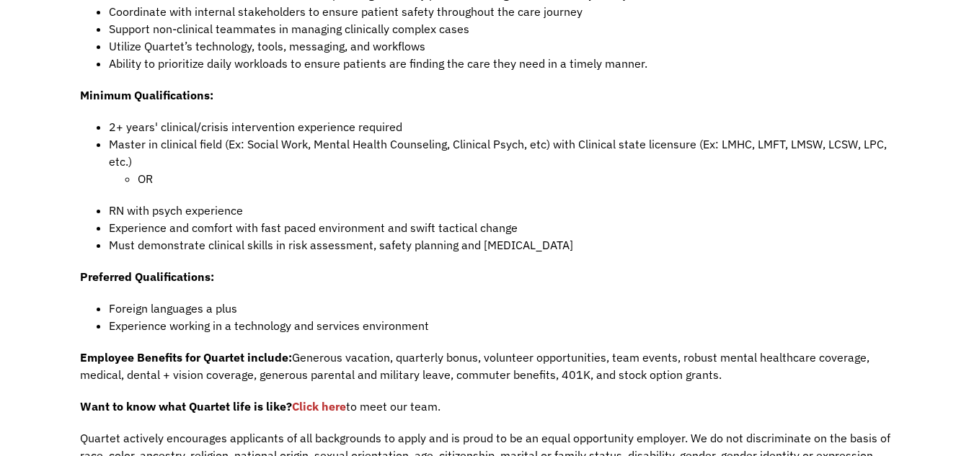
scroll to position [865, 0]
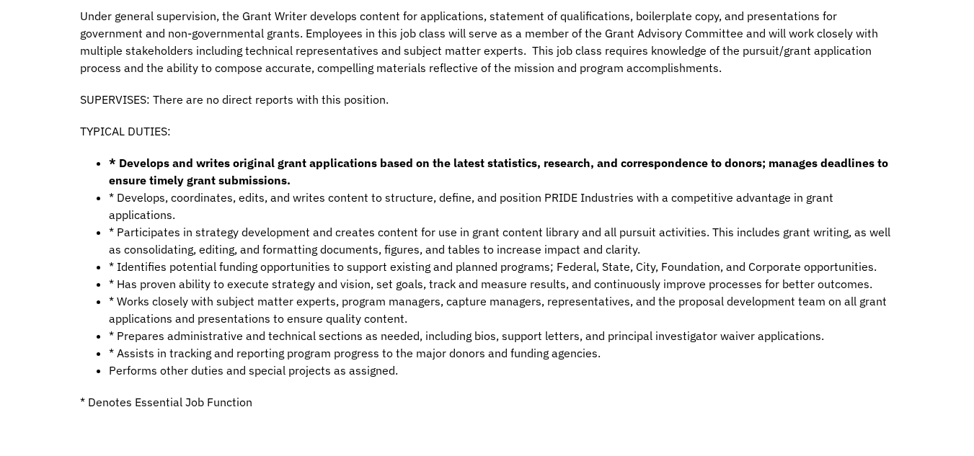
scroll to position [505, 0]
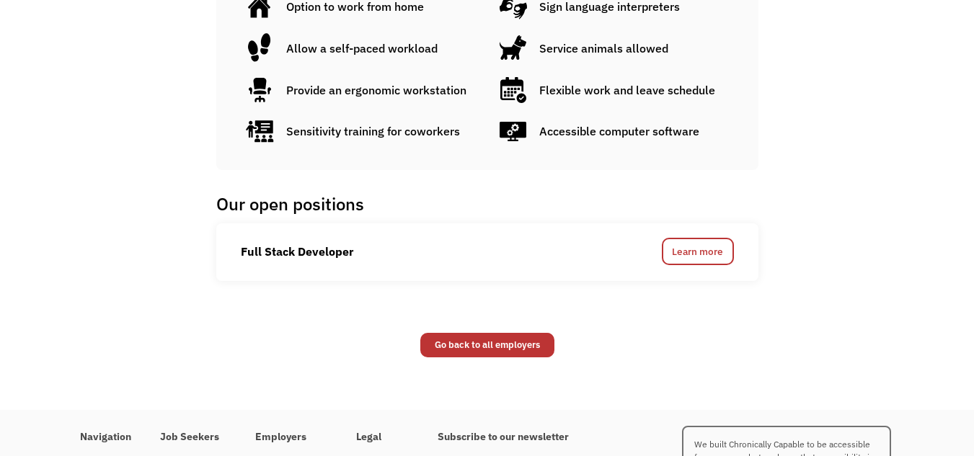
scroll to position [244, 0]
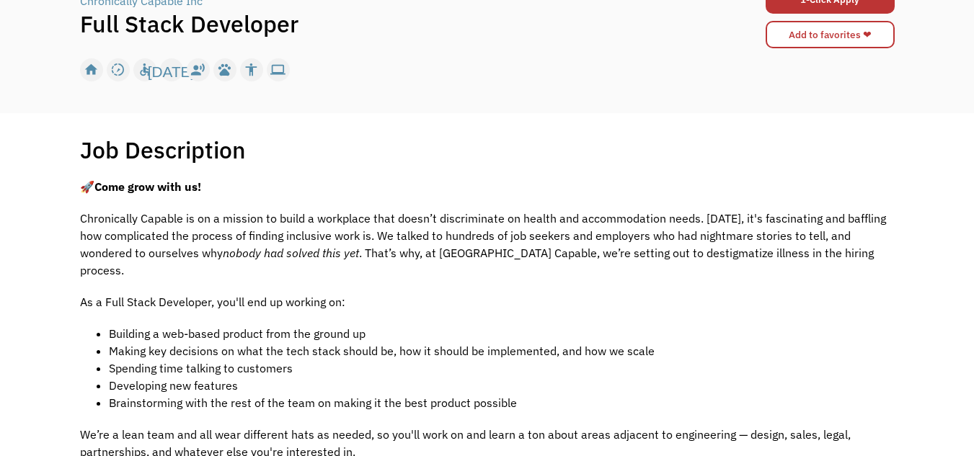
scroll to position [144, 0]
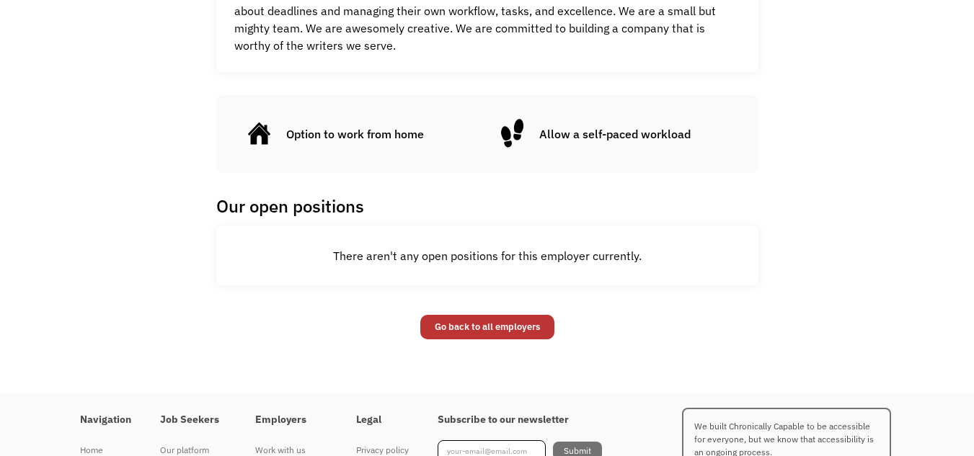
scroll to position [649, 0]
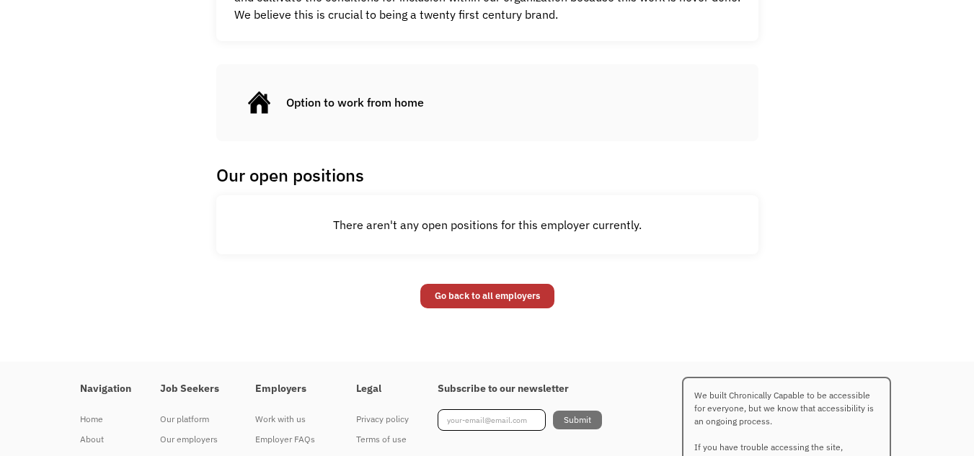
scroll to position [1010, 0]
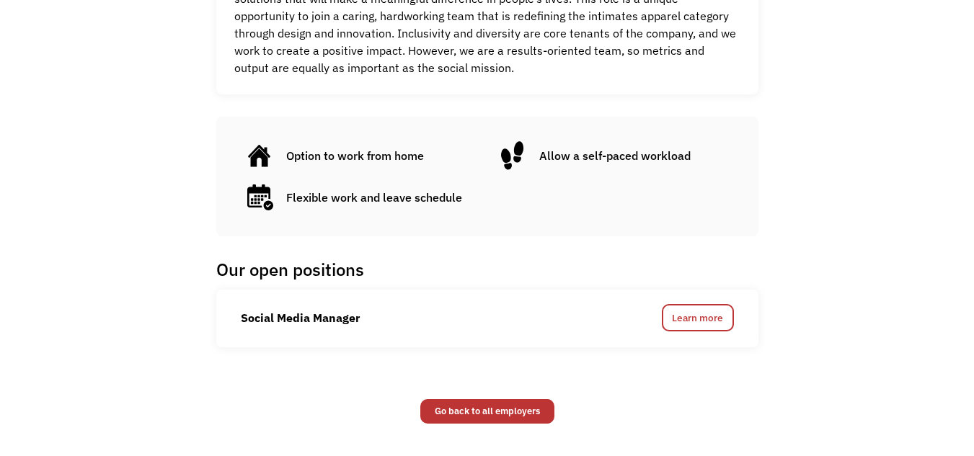
scroll to position [721, 0]
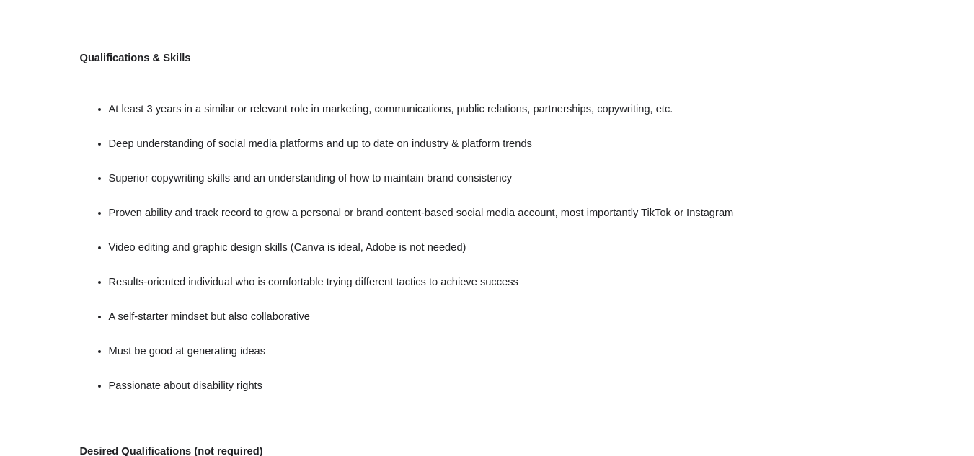
scroll to position [865, 0]
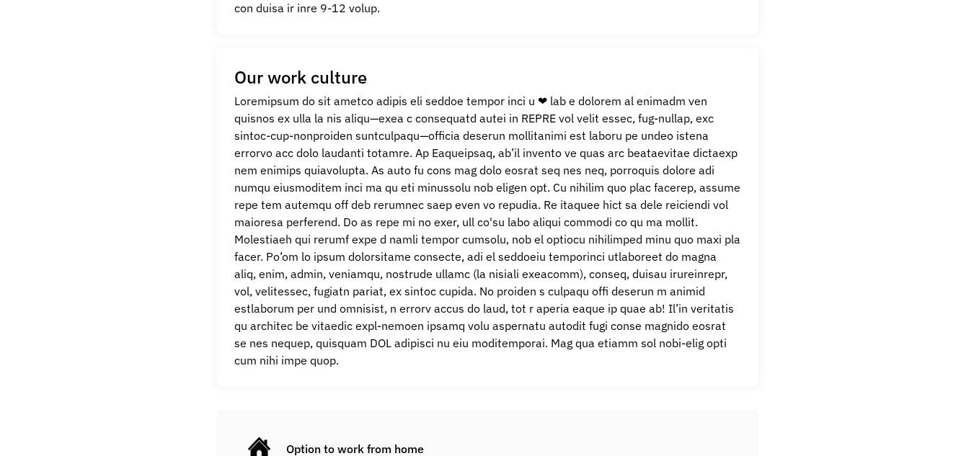
scroll to position [649, 0]
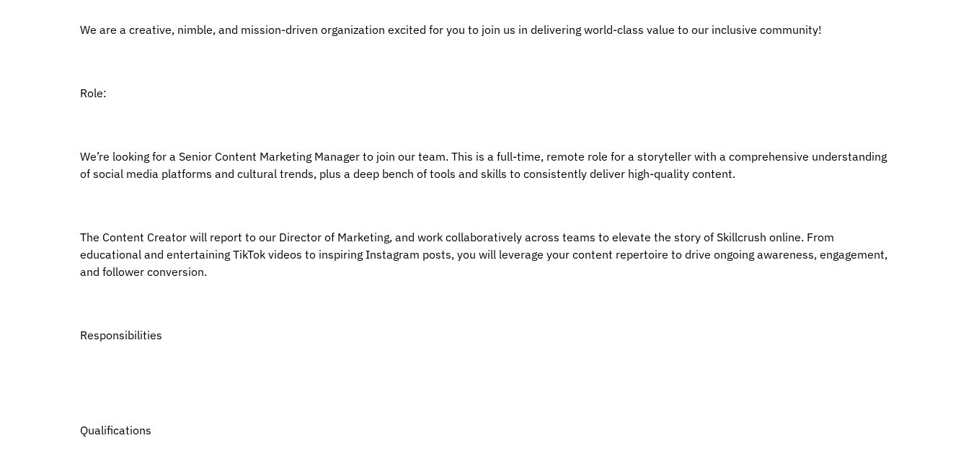
scroll to position [649, 0]
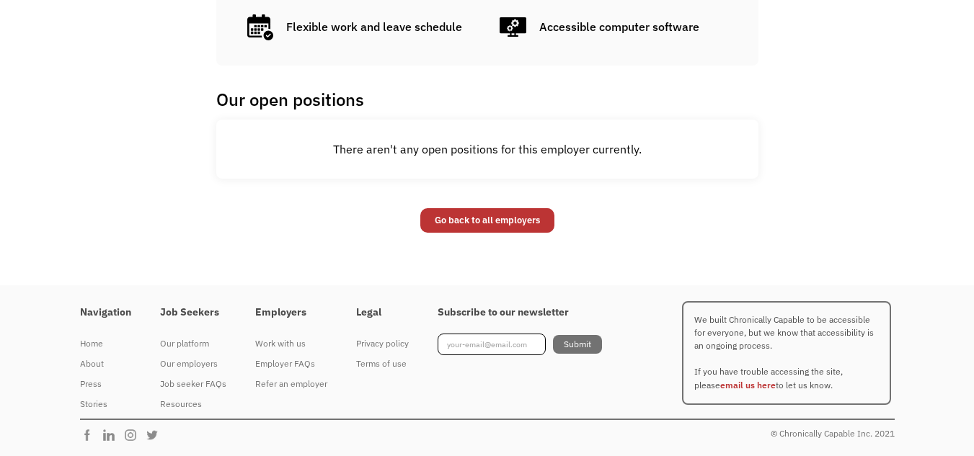
scroll to position [937, 0]
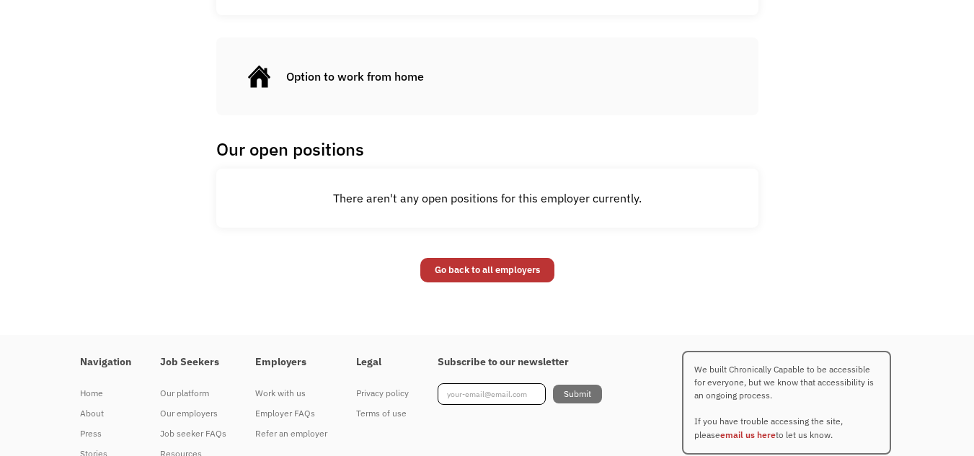
scroll to position [793, 0]
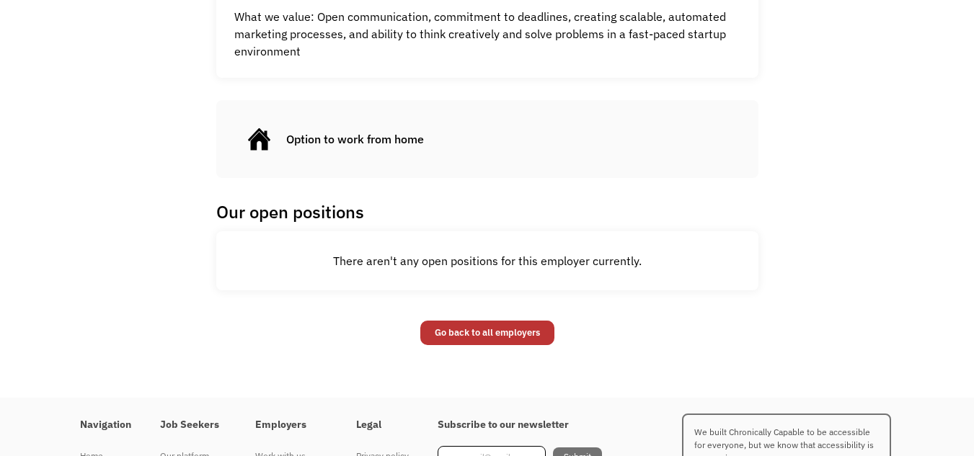
scroll to position [649, 0]
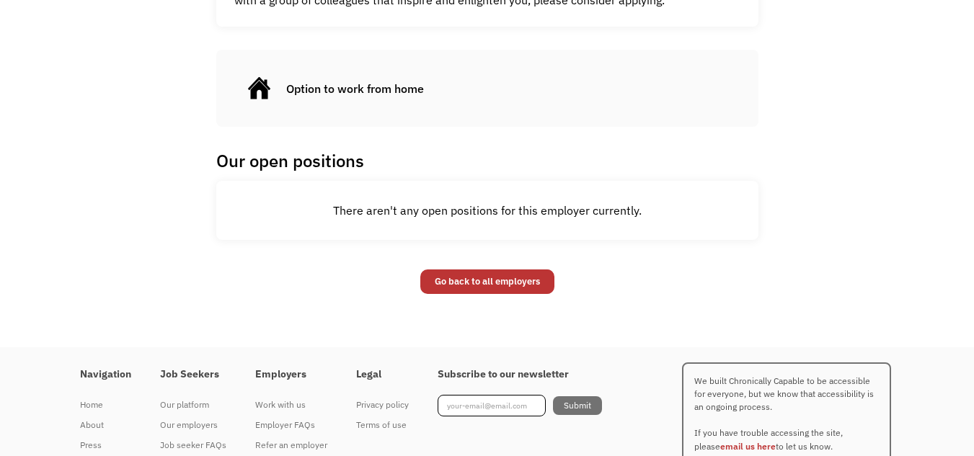
scroll to position [793, 0]
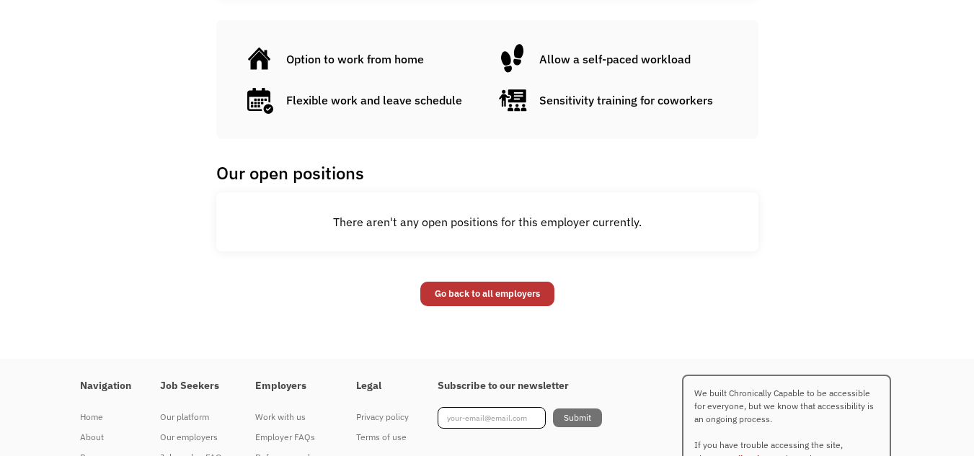
scroll to position [793, 0]
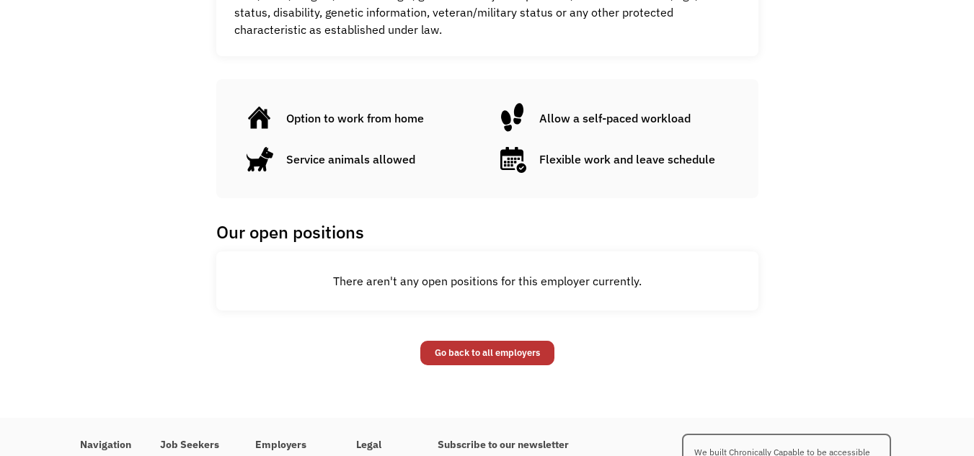
scroll to position [937, 0]
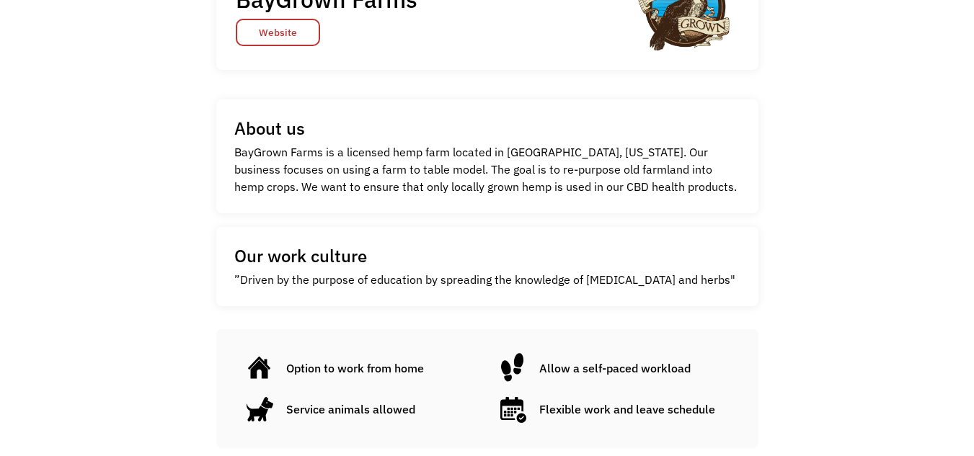
scroll to position [288, 0]
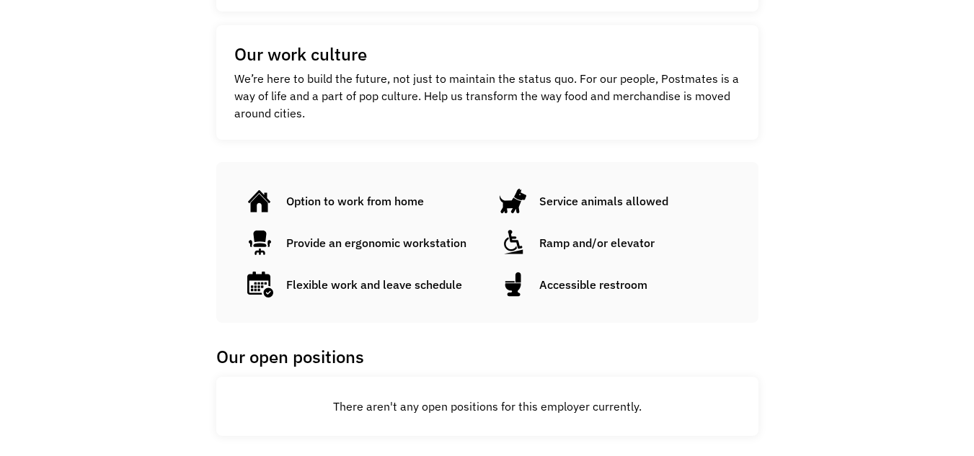
scroll to position [649, 0]
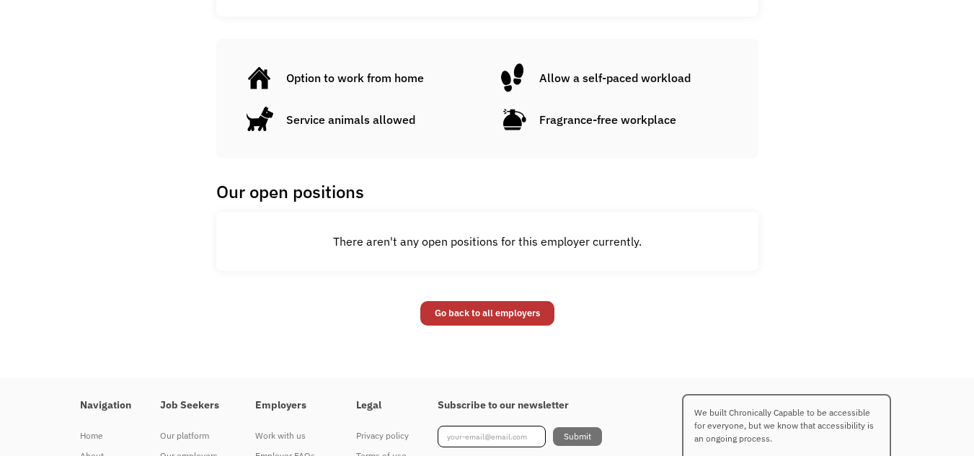
scroll to position [649, 0]
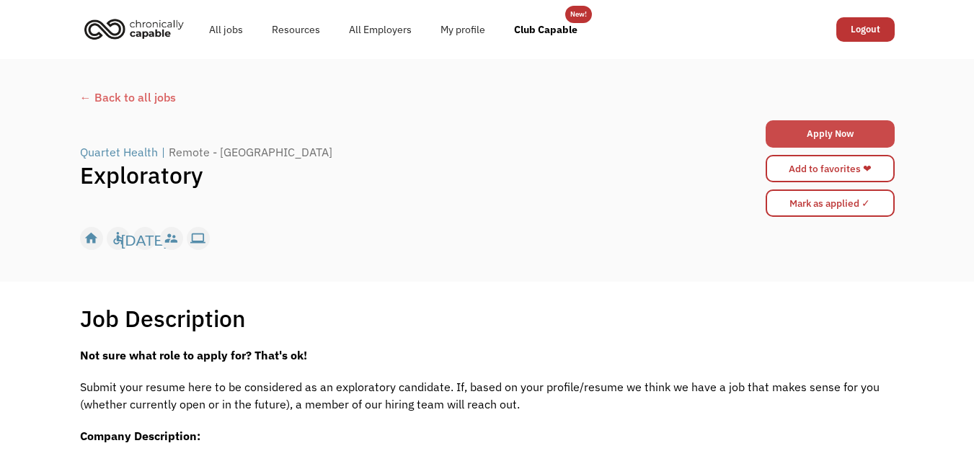
click at [841, 136] on link "Apply Now" at bounding box center [830, 133] width 129 height 27
click at [122, 161] on div "Quartet Health" at bounding box center [119, 151] width 78 height 17
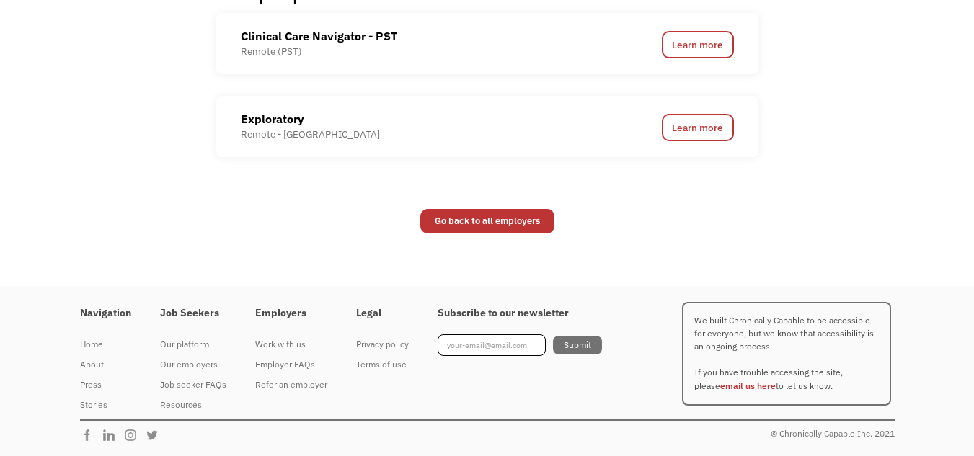
scroll to position [1010, 0]
click at [247, 128] on div "Exploratory" at bounding box center [310, 118] width 139 height 17
click at [308, 141] on div "Remote - [GEOGRAPHIC_DATA]" at bounding box center [310, 135] width 139 height 14
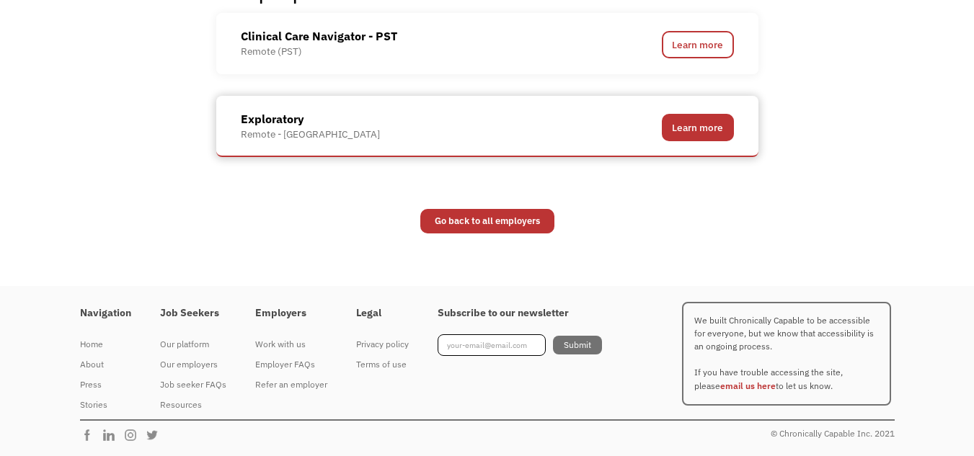
click at [702, 141] on link "Learn more" at bounding box center [698, 127] width 72 height 27
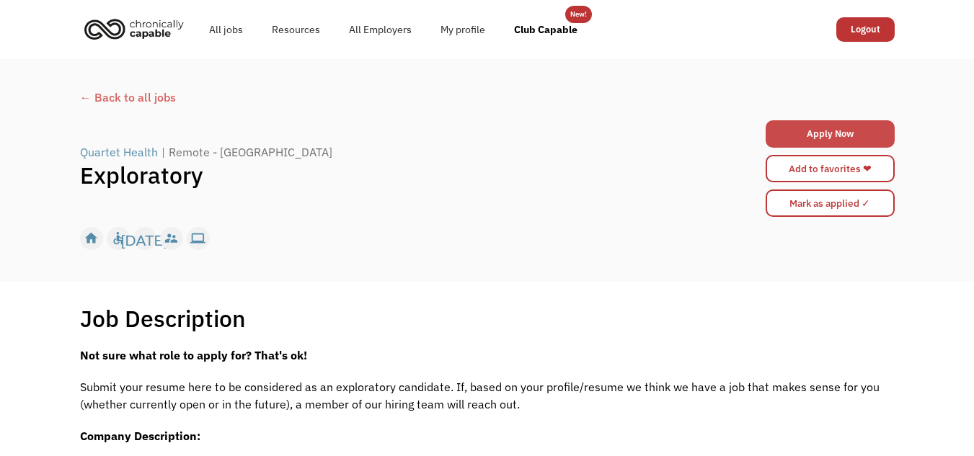
click at [791, 137] on link "Apply Now" at bounding box center [830, 133] width 129 height 27
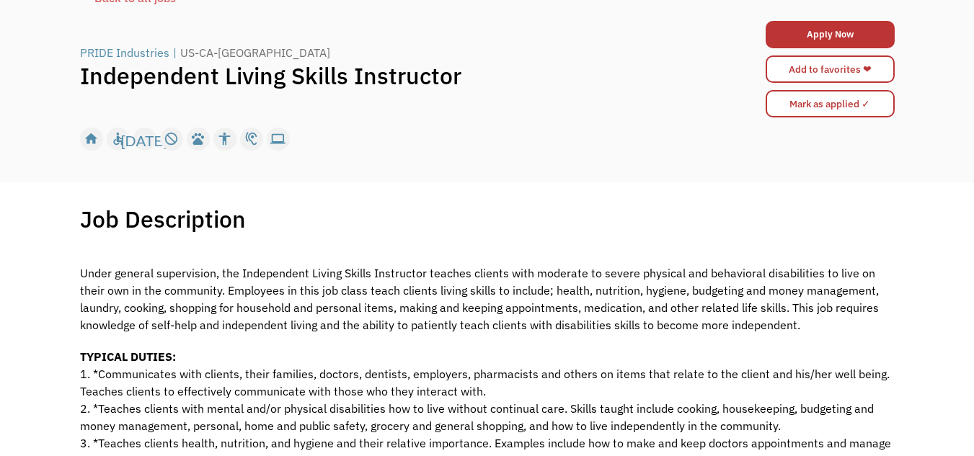
scroll to position [144, 0]
